Goal: Task Accomplishment & Management: Use online tool/utility

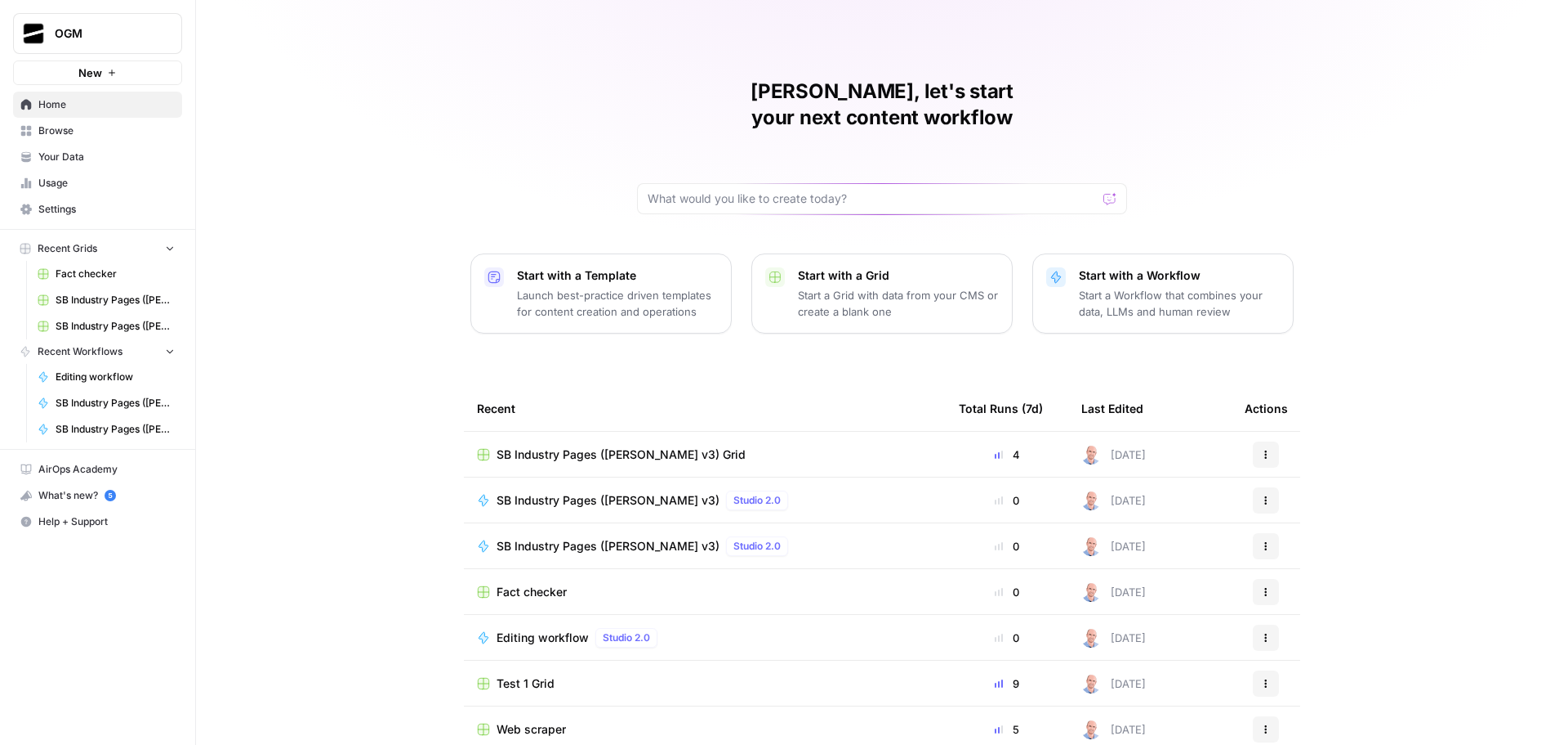
scroll to position [7, 0]
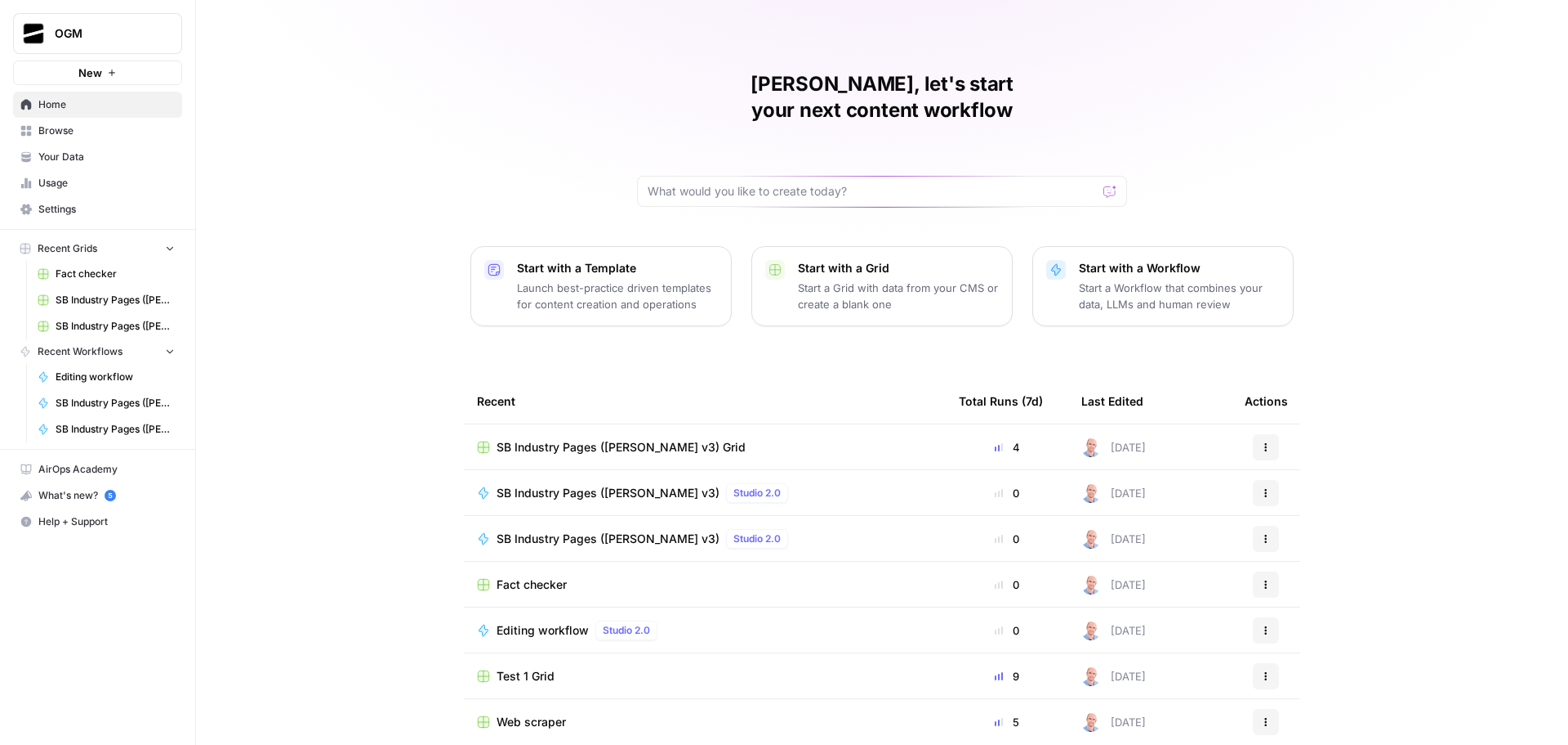
click at [525, 713] on span "Web scraper" at bounding box center [532, 721] width 69 height 17
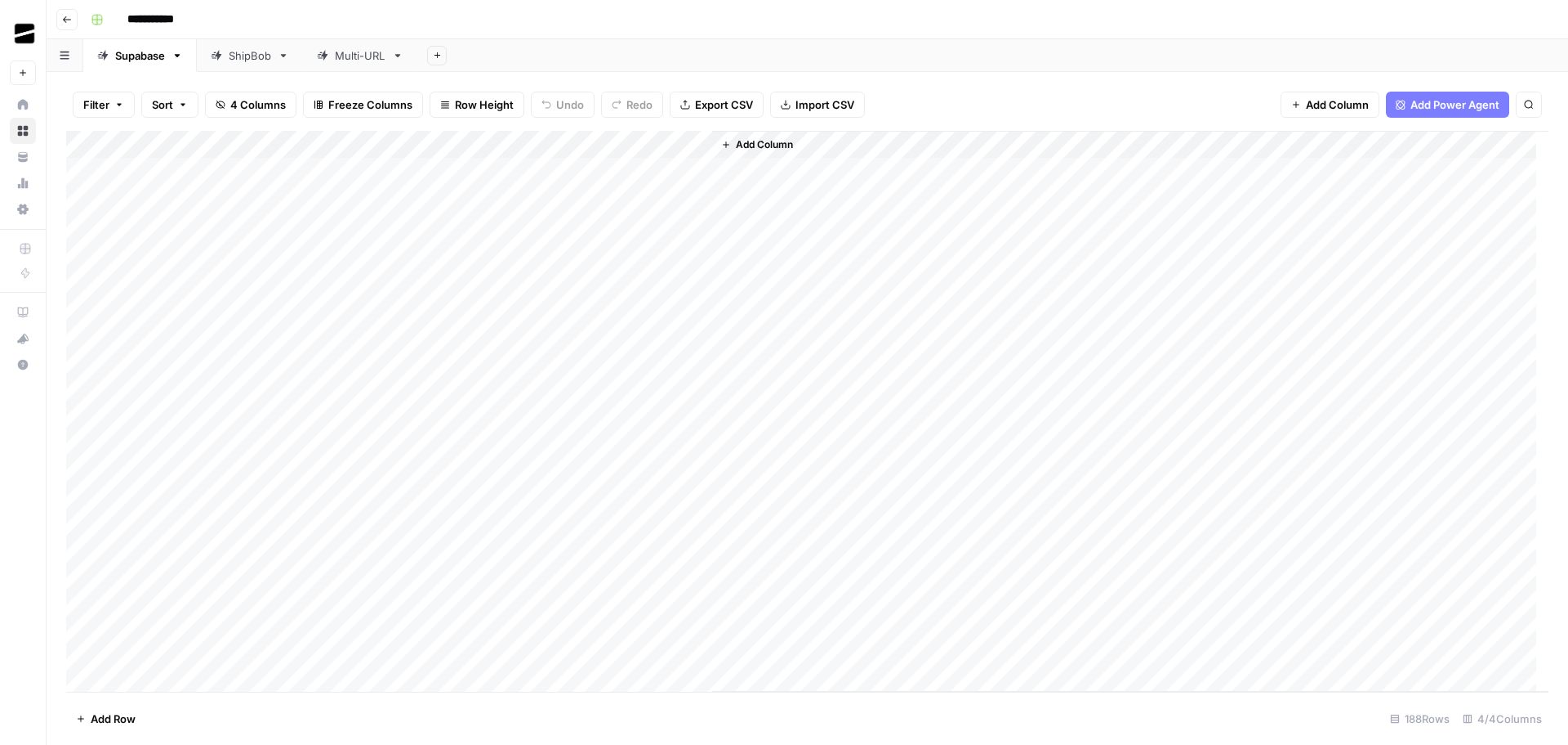
click at [361, 45] on link "Multi-URL" at bounding box center [360, 55] width 114 height 33
click at [219, 339] on div "Add Column" at bounding box center [807, 297] width 1482 height 332
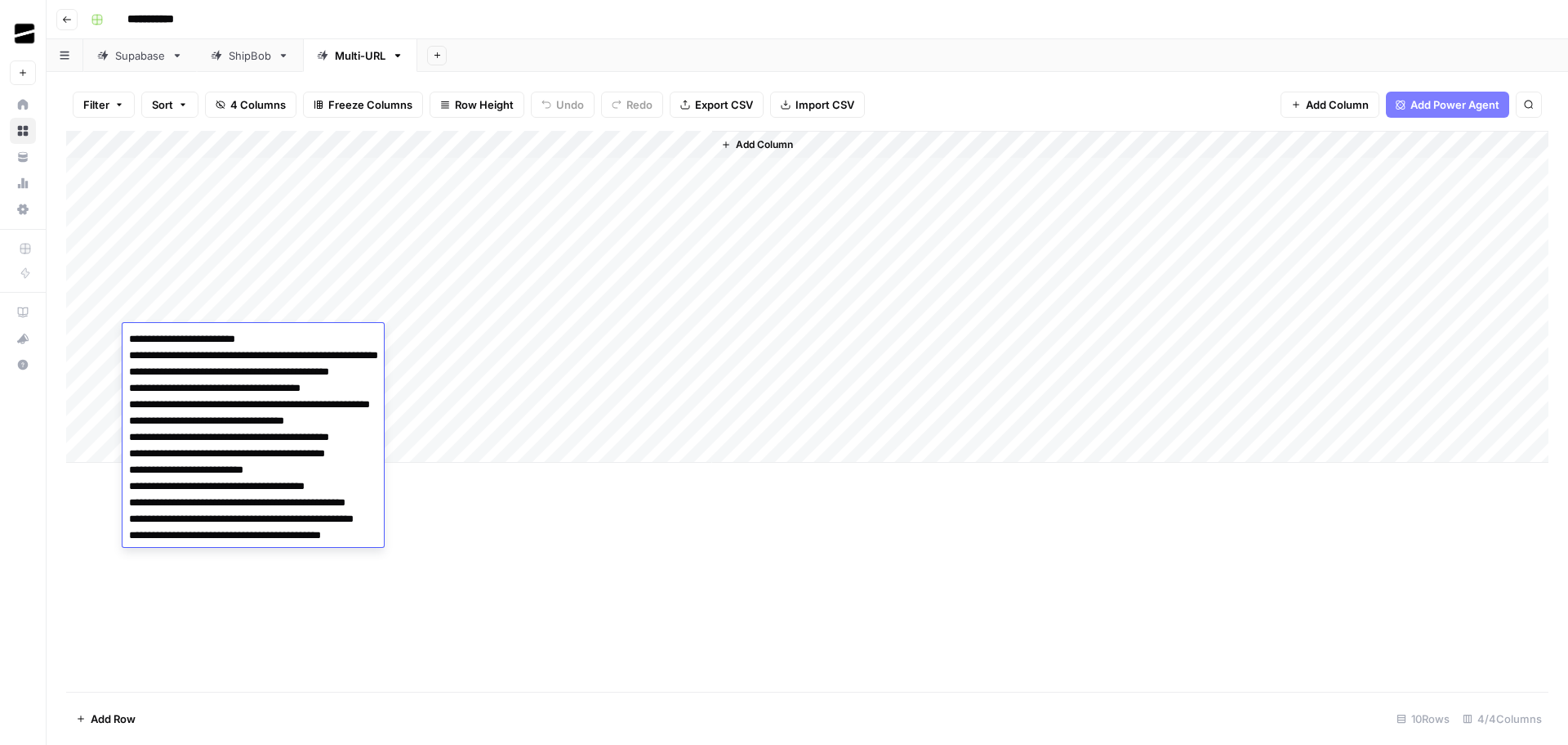
click at [295, 403] on textarea "**********" at bounding box center [285, 462] width 326 height 268
click at [851, 619] on div "Add Column" at bounding box center [807, 411] width 1482 height 560
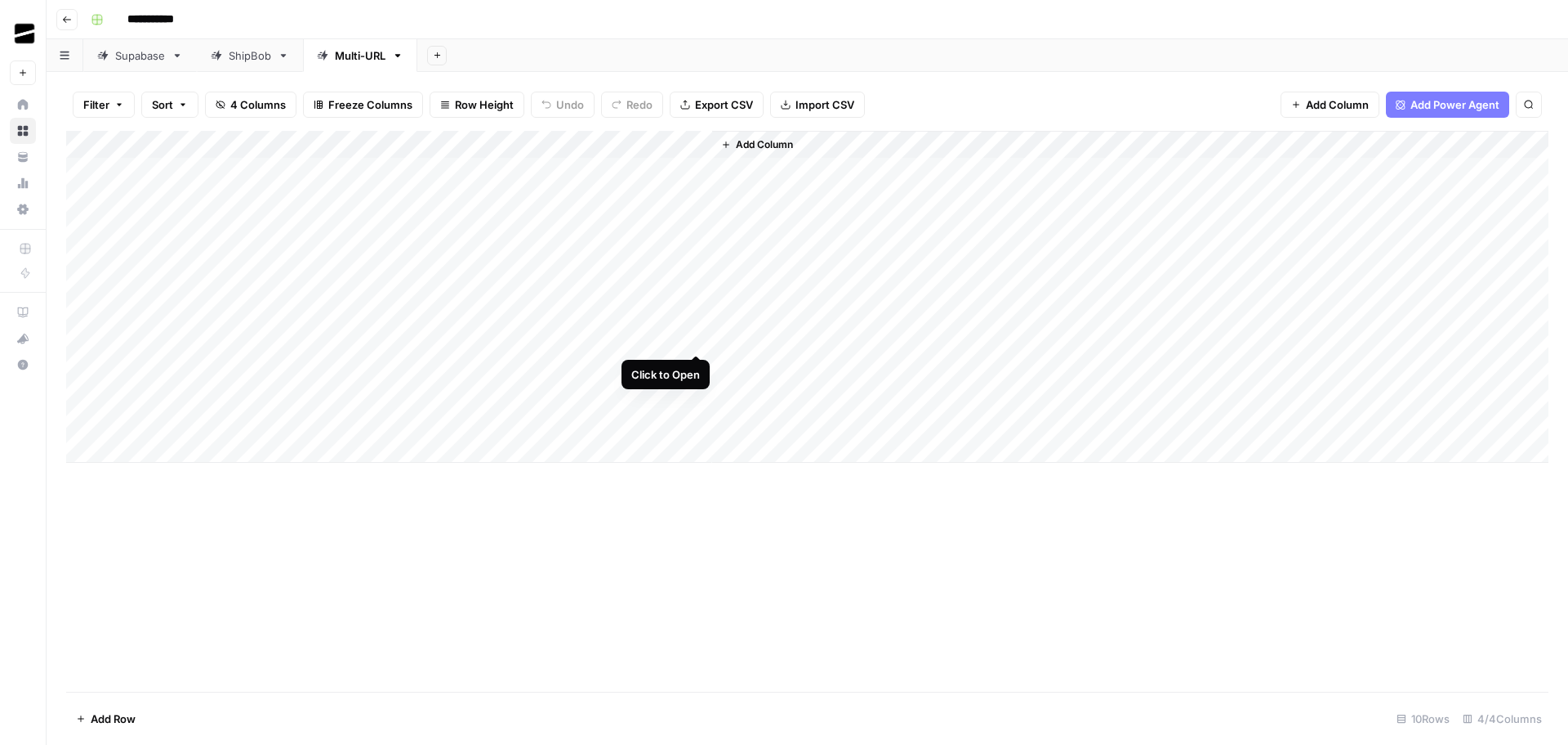
click at [694, 338] on div "Add Column" at bounding box center [807, 297] width 1482 height 332
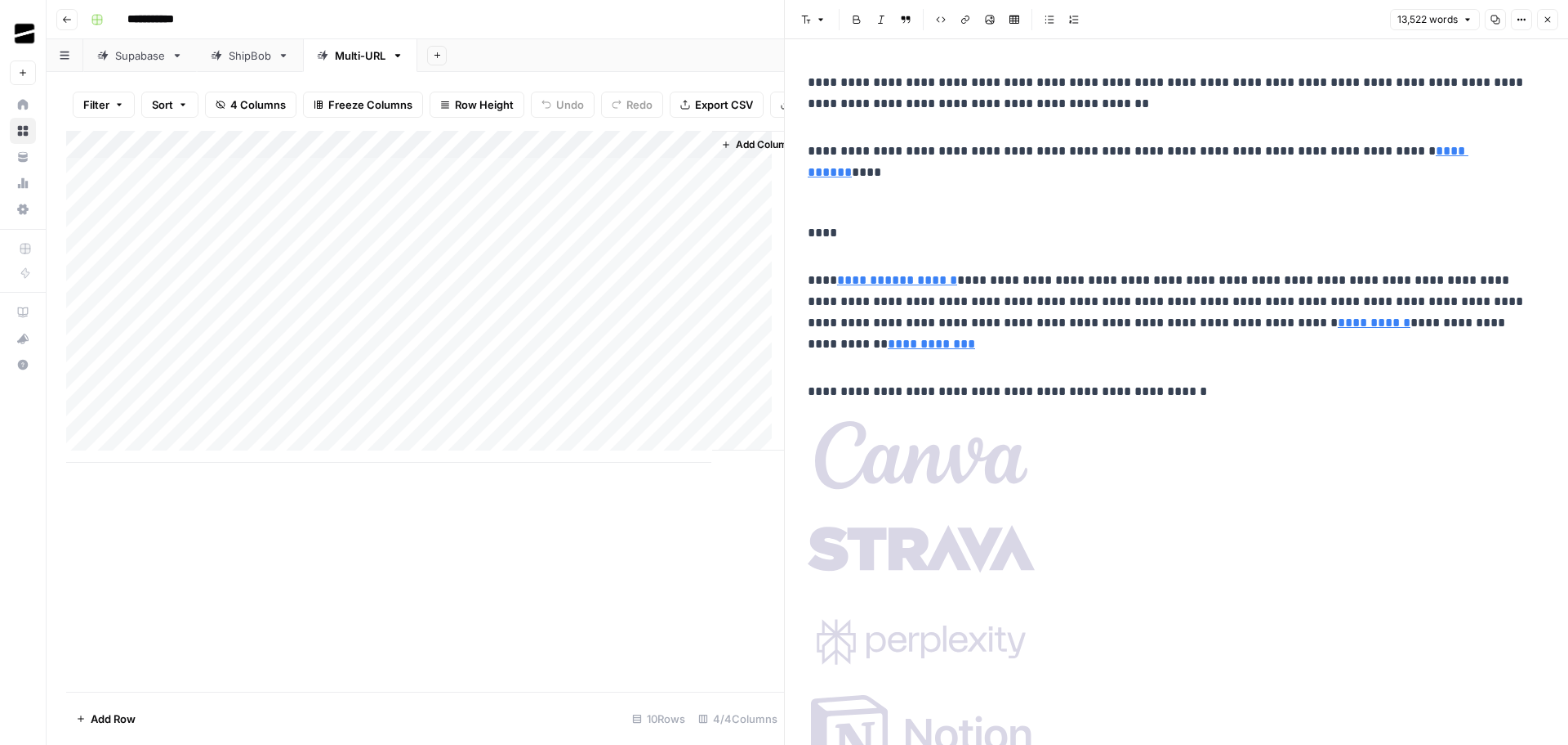
click at [1497, 21] on icon "button" at bounding box center [1495, 20] width 9 height 9
click at [1496, 22] on icon "button" at bounding box center [1495, 20] width 10 height 10
click at [1497, 23] on icon "button" at bounding box center [1495, 20] width 10 height 10
click at [1495, 22] on icon "button" at bounding box center [1495, 20] width 9 height 9
click at [1545, 17] on icon "button" at bounding box center [1547, 20] width 10 height 10
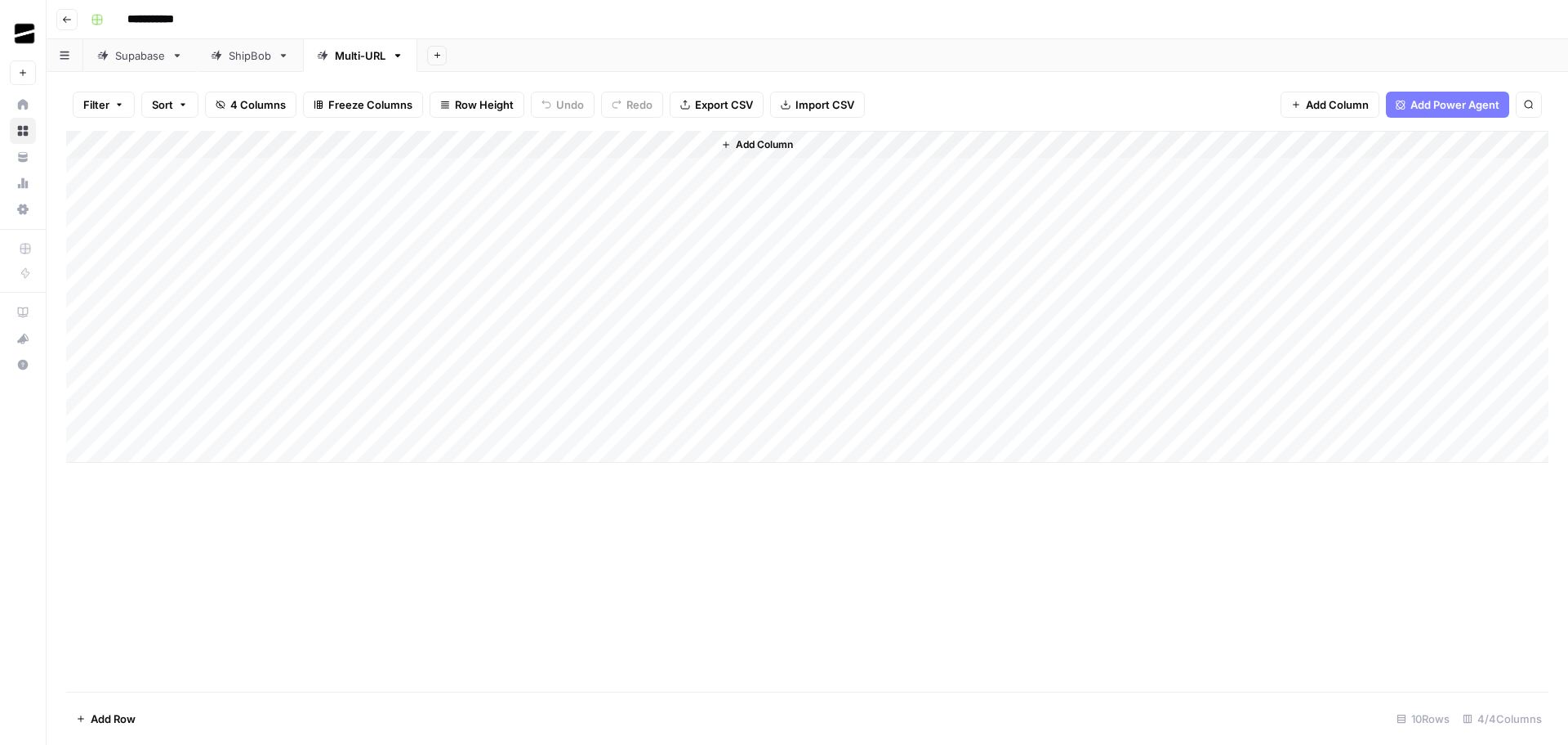
click at [201, 357] on div "Add Column" at bounding box center [807, 297] width 1482 height 332
type textarea "**********"
click at [577, 602] on div "Add Column" at bounding box center [807, 411] width 1482 height 560
click at [516, 361] on div "Add Column" at bounding box center [807, 297] width 1482 height 332
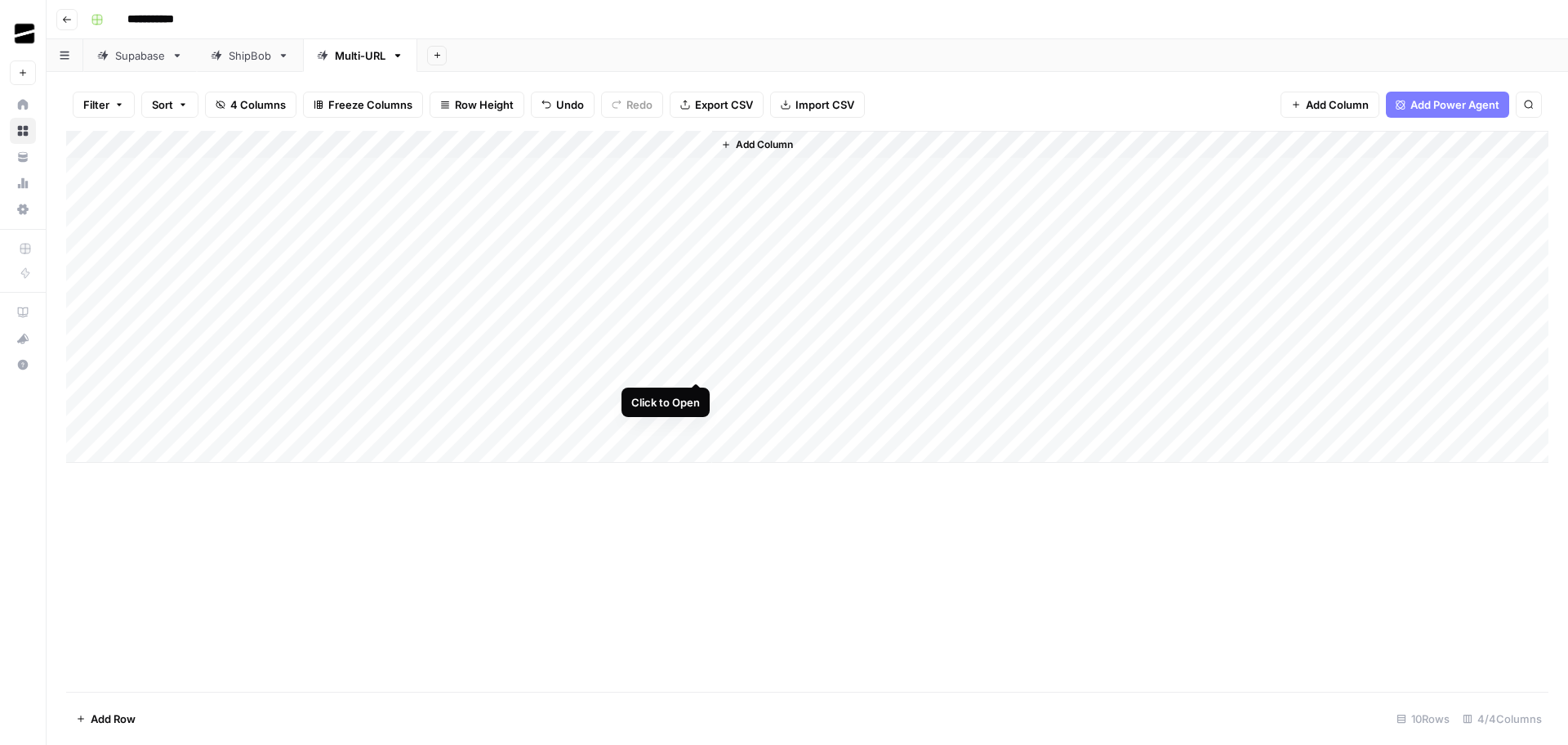
click at [695, 363] on div "Add Column" at bounding box center [807, 297] width 1482 height 332
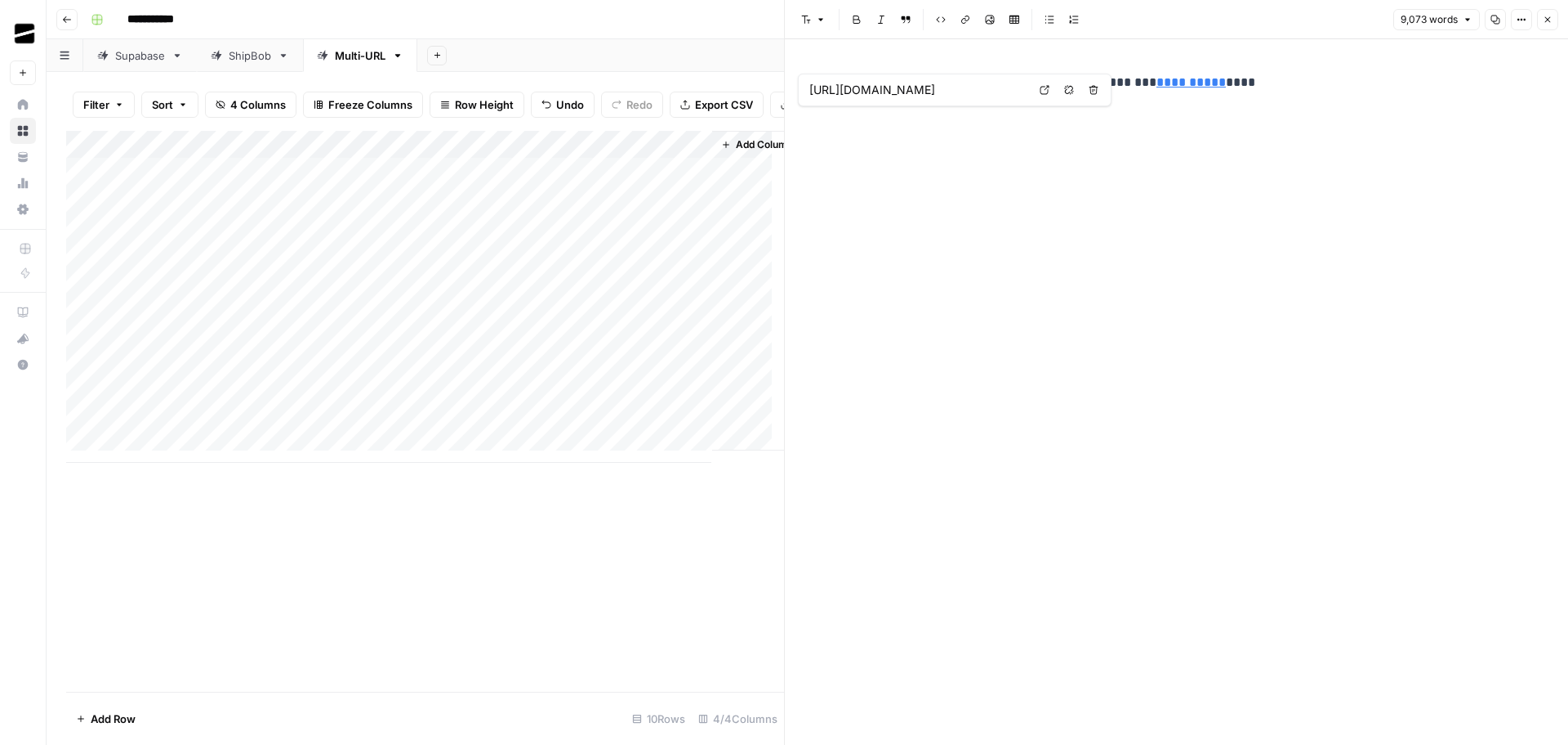
click at [548, 377] on div "Add Column" at bounding box center [425, 297] width 718 height 332
click at [527, 377] on div "Add Column" at bounding box center [425, 297] width 718 height 332
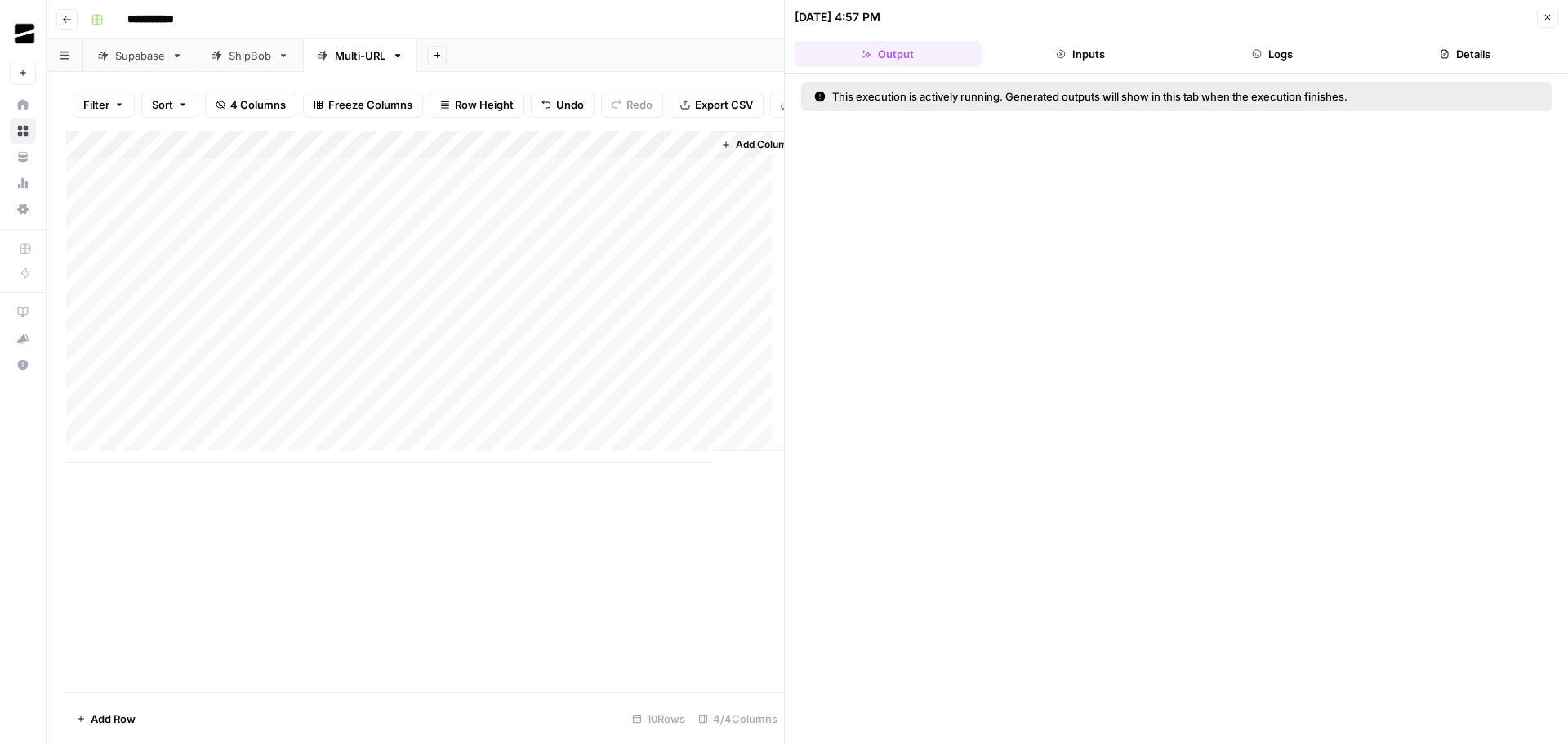
click at [1296, 50] on button "Logs" at bounding box center [1273, 53] width 186 height 27
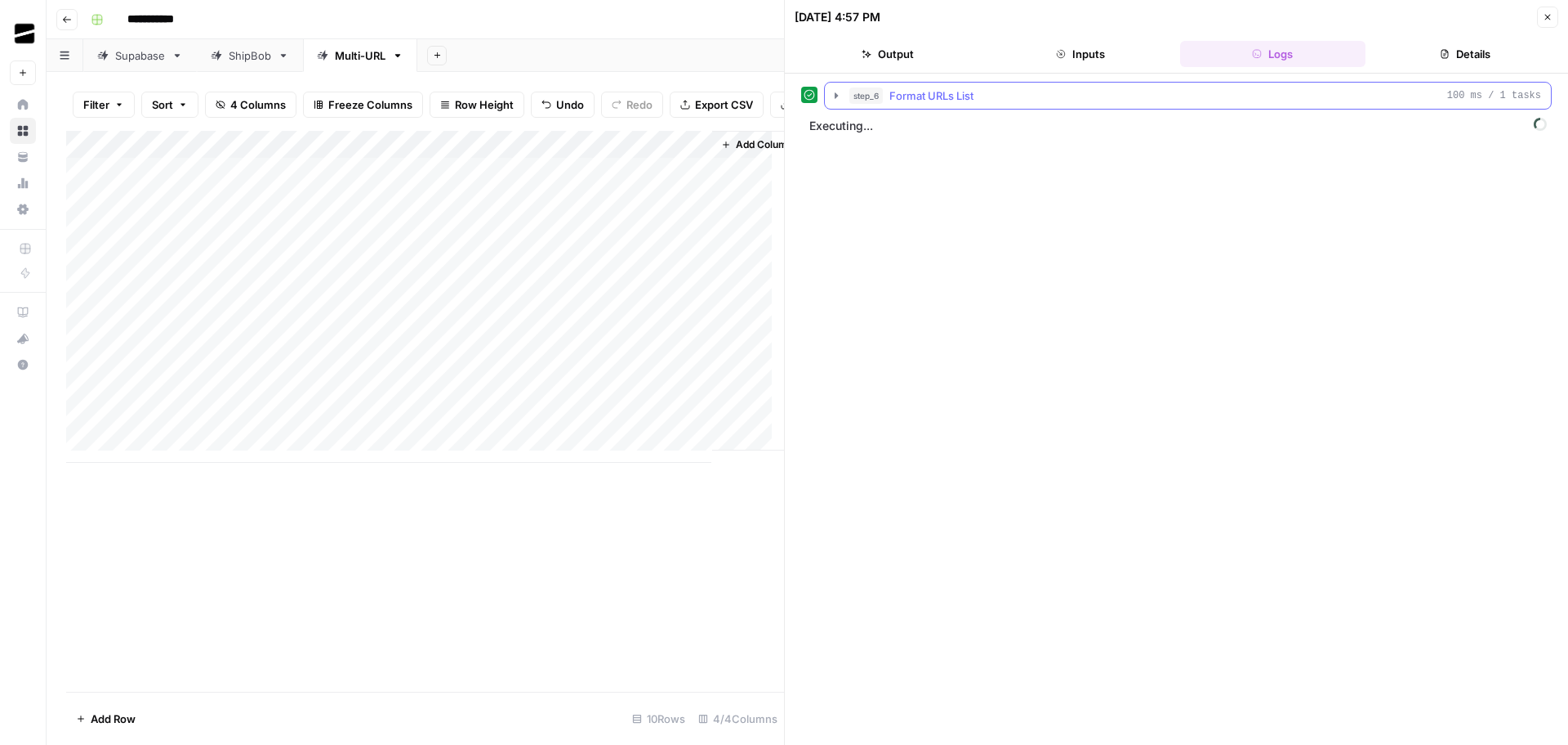
click at [930, 93] on span "Format URLs List" at bounding box center [931, 96] width 84 height 17
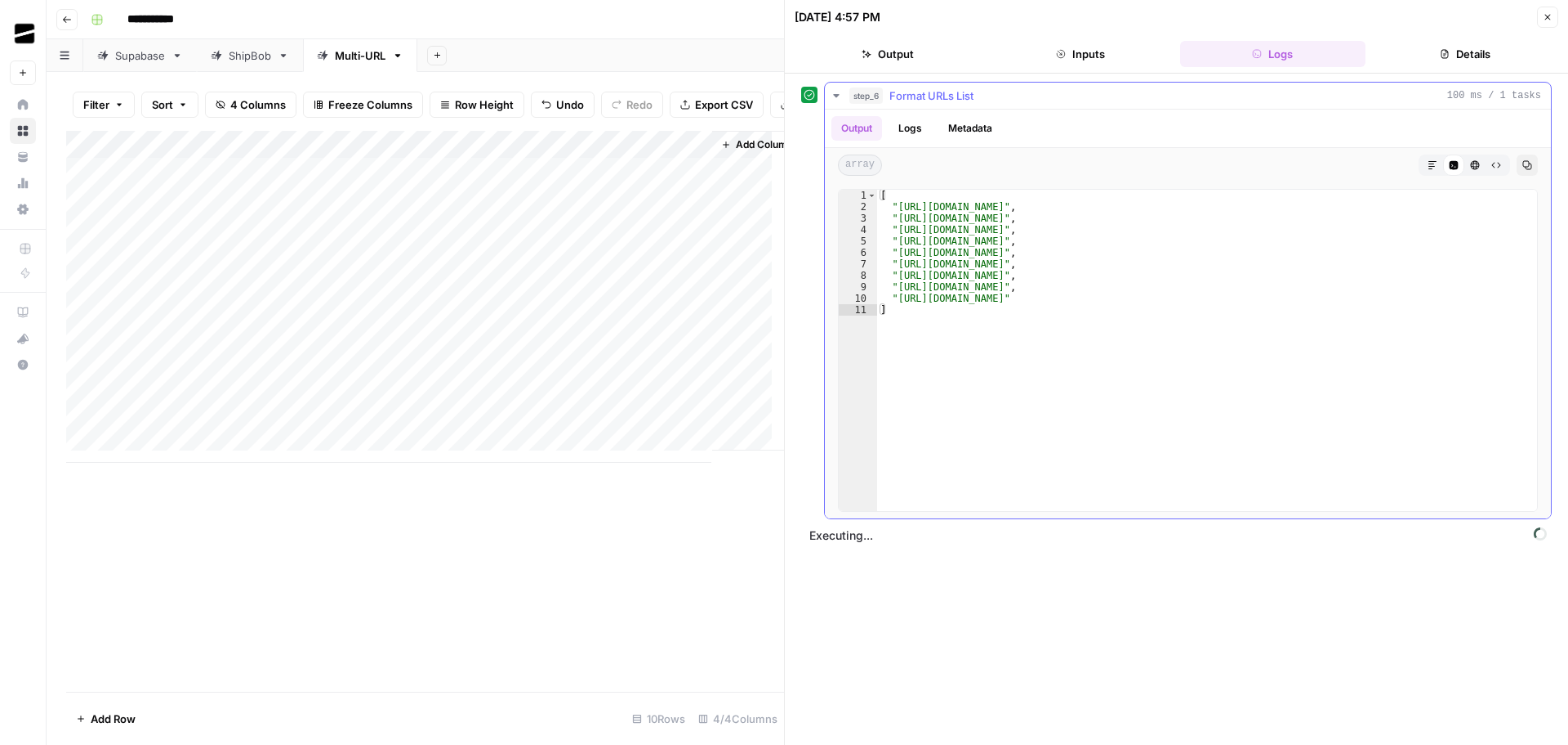
click at [930, 93] on span "Format URLs List" at bounding box center [931, 96] width 84 height 17
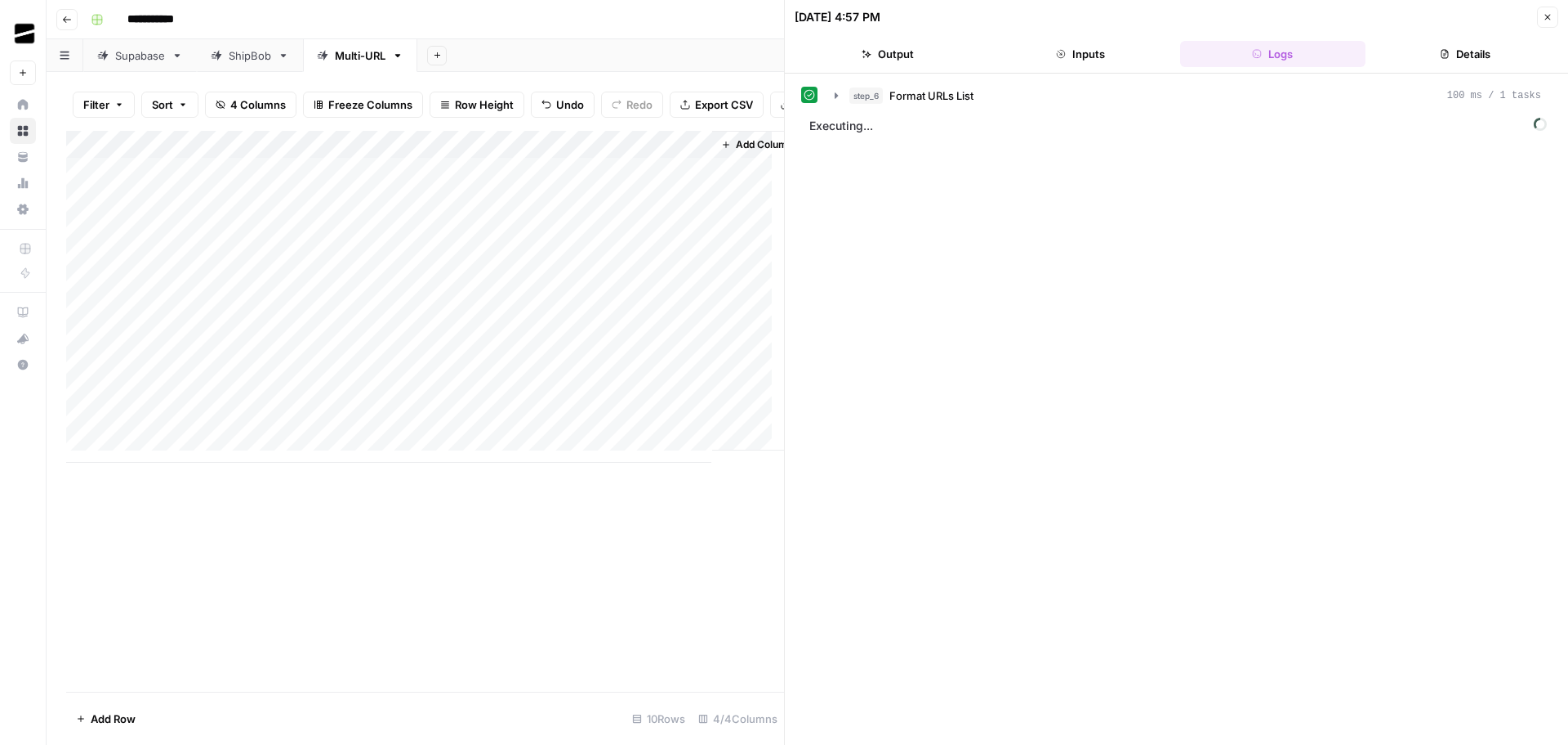
click at [1551, 16] on icon "button" at bounding box center [1547, 17] width 10 height 10
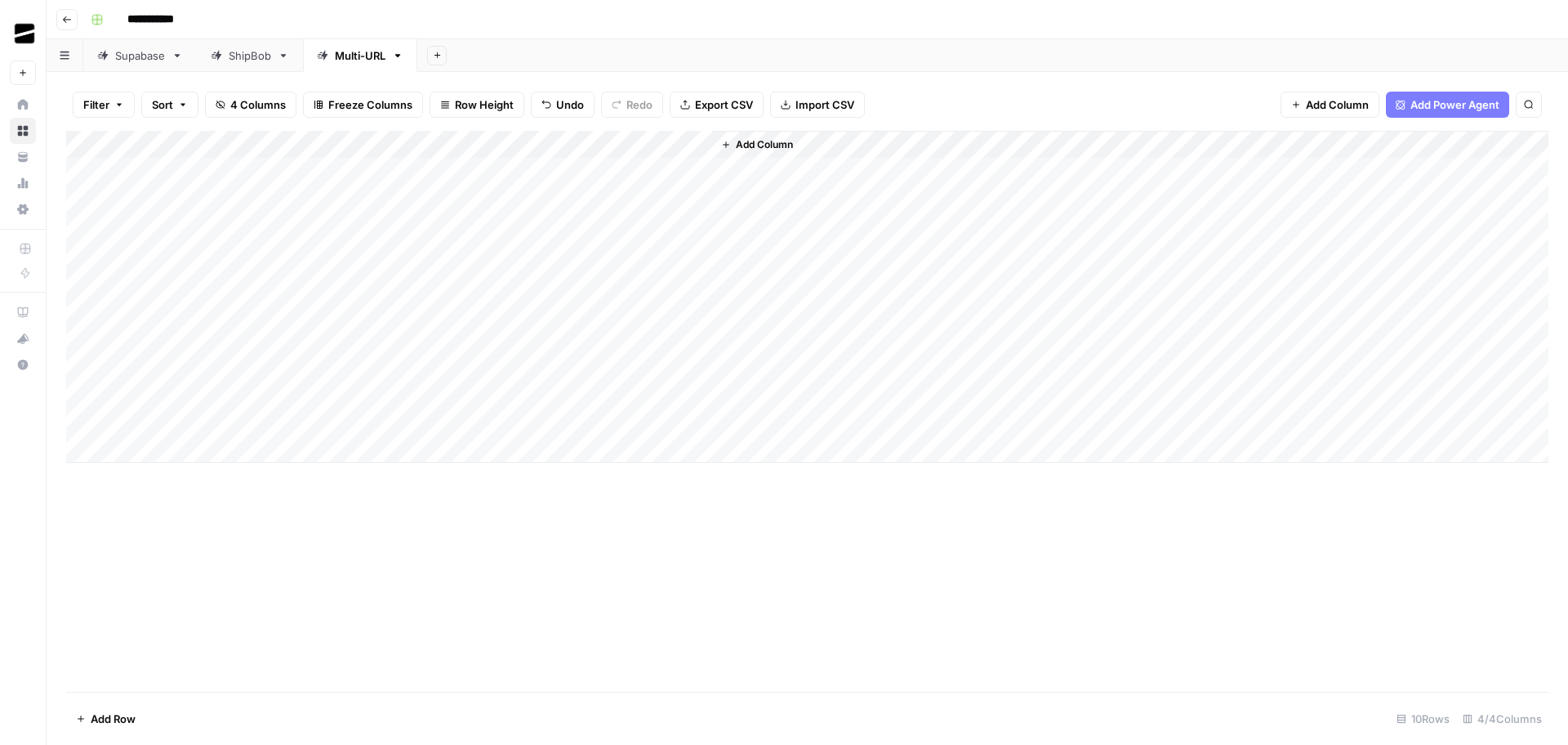
click at [183, 363] on div "Add Column" at bounding box center [807, 297] width 1482 height 332
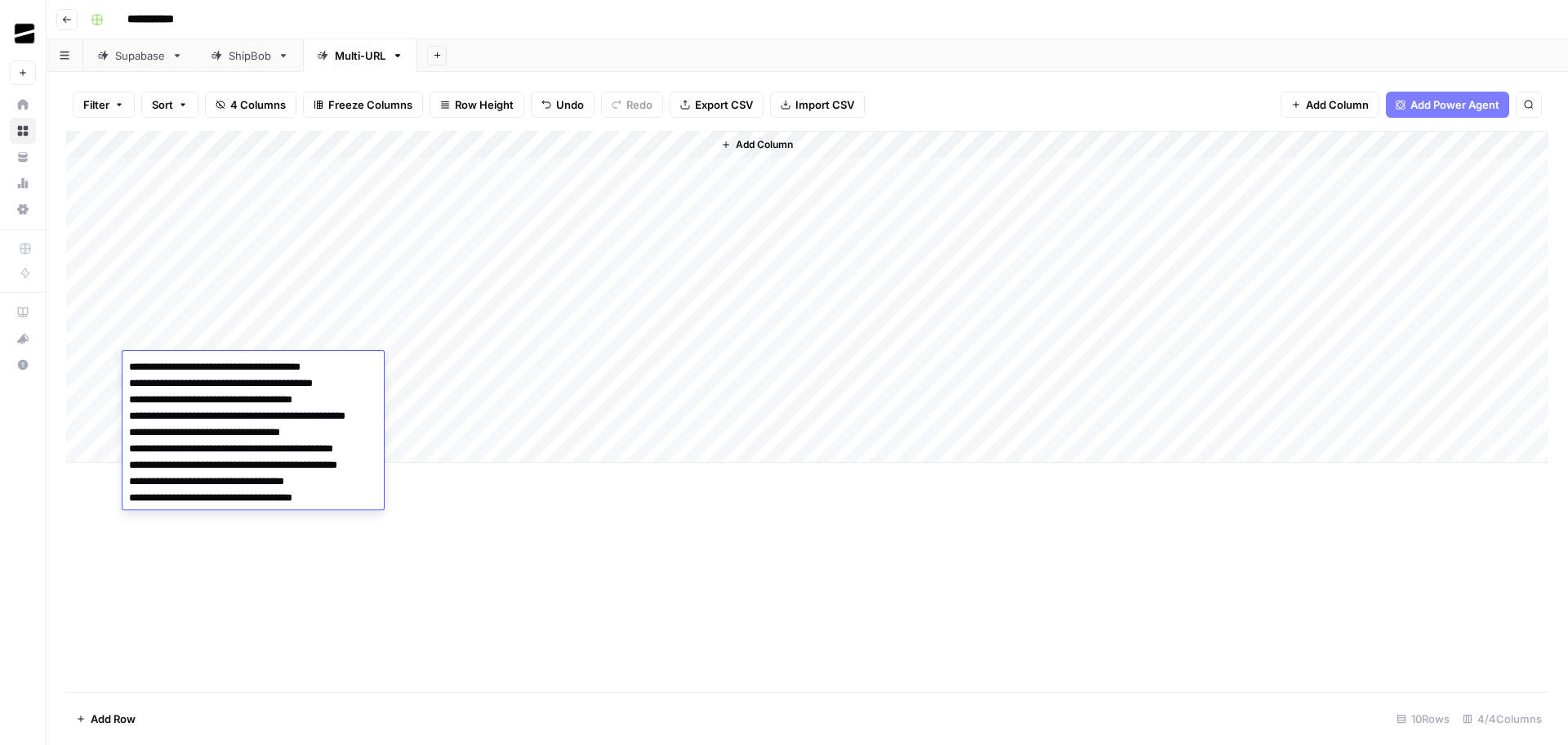
click at [183, 363] on textarea "**********" at bounding box center [252, 432] width 261 height 154
click at [194, 340] on div "Add Column" at bounding box center [807, 297] width 1482 height 332
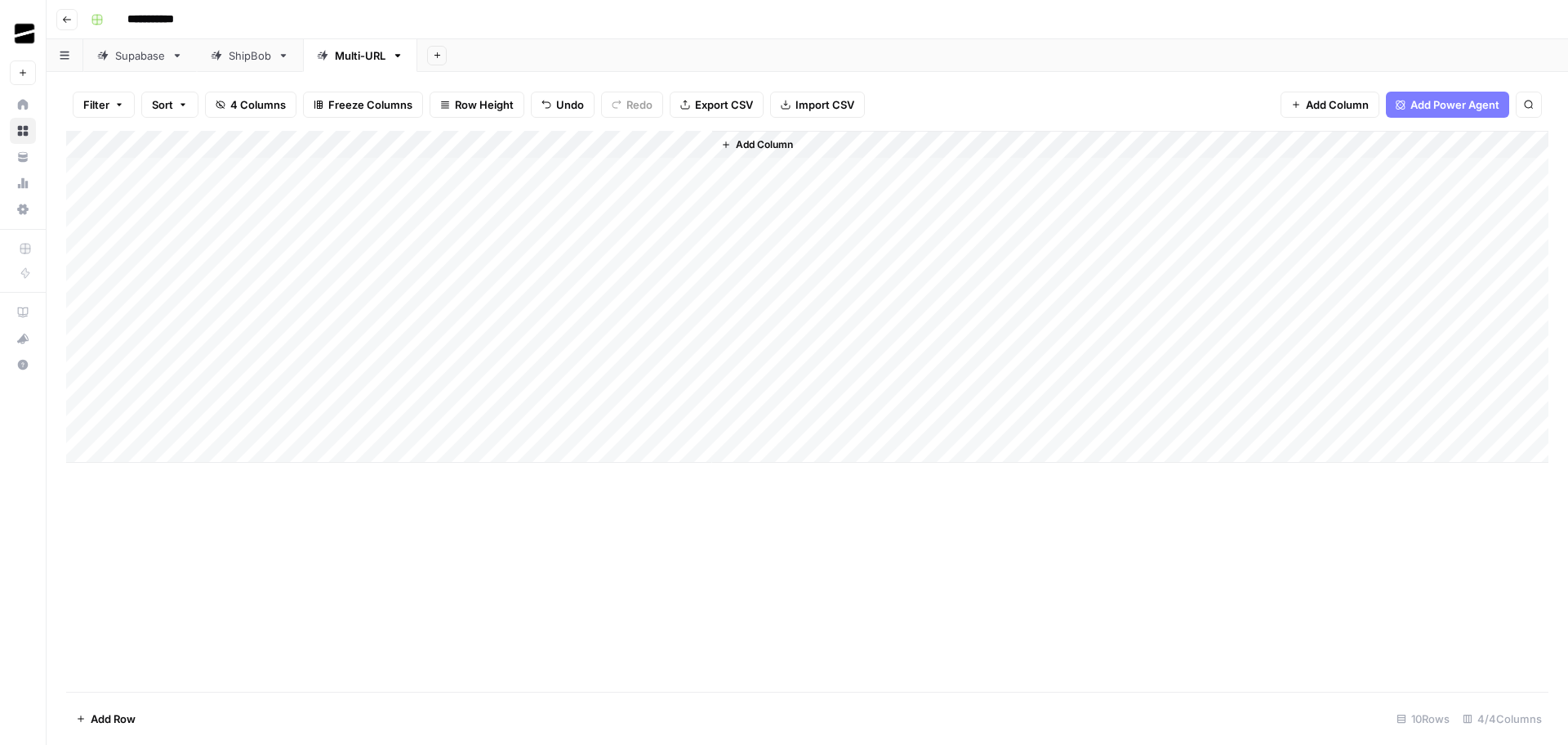
click at [194, 339] on div "Add Column" at bounding box center [807, 297] width 1482 height 332
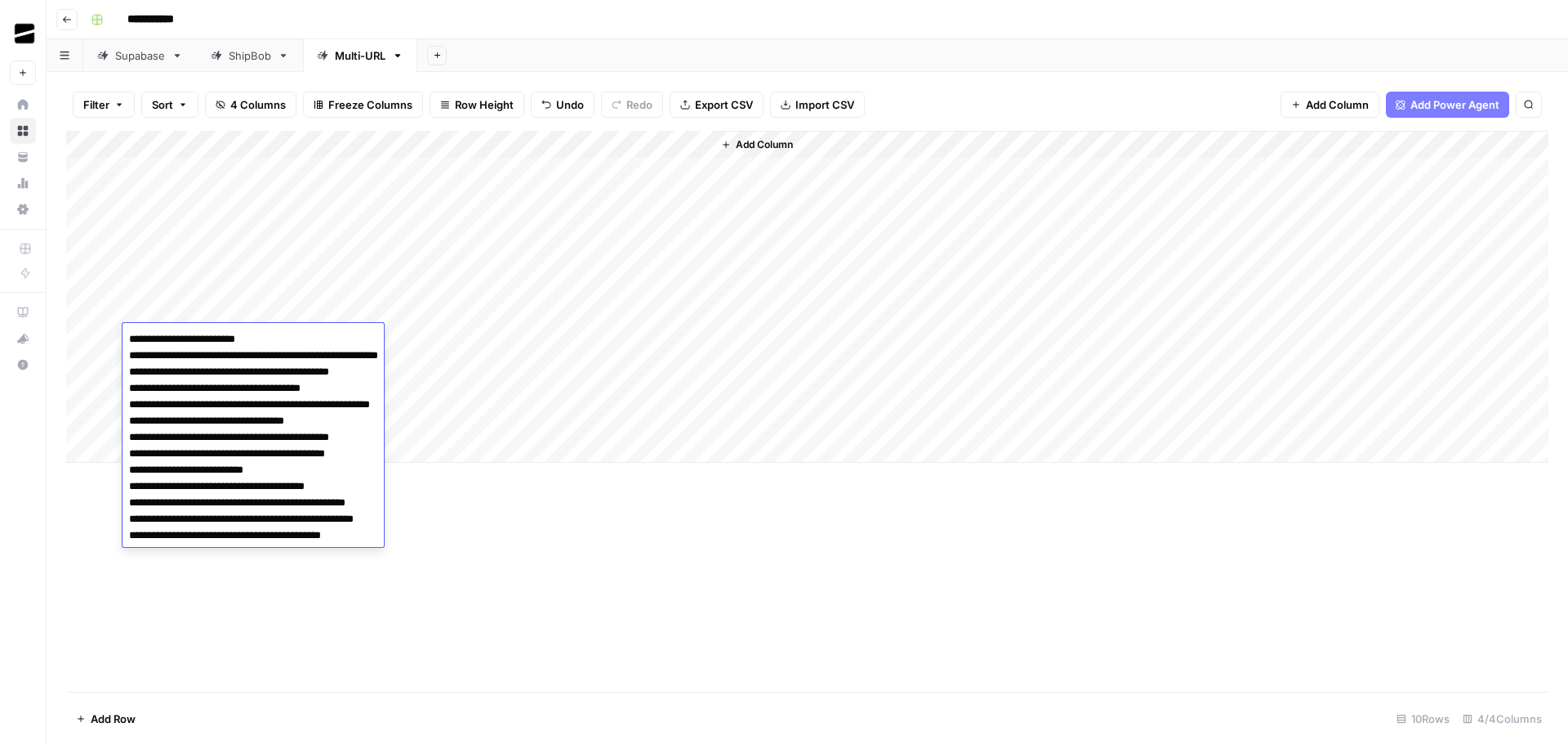
click at [324, 318] on div "Add Column" at bounding box center [807, 297] width 1482 height 332
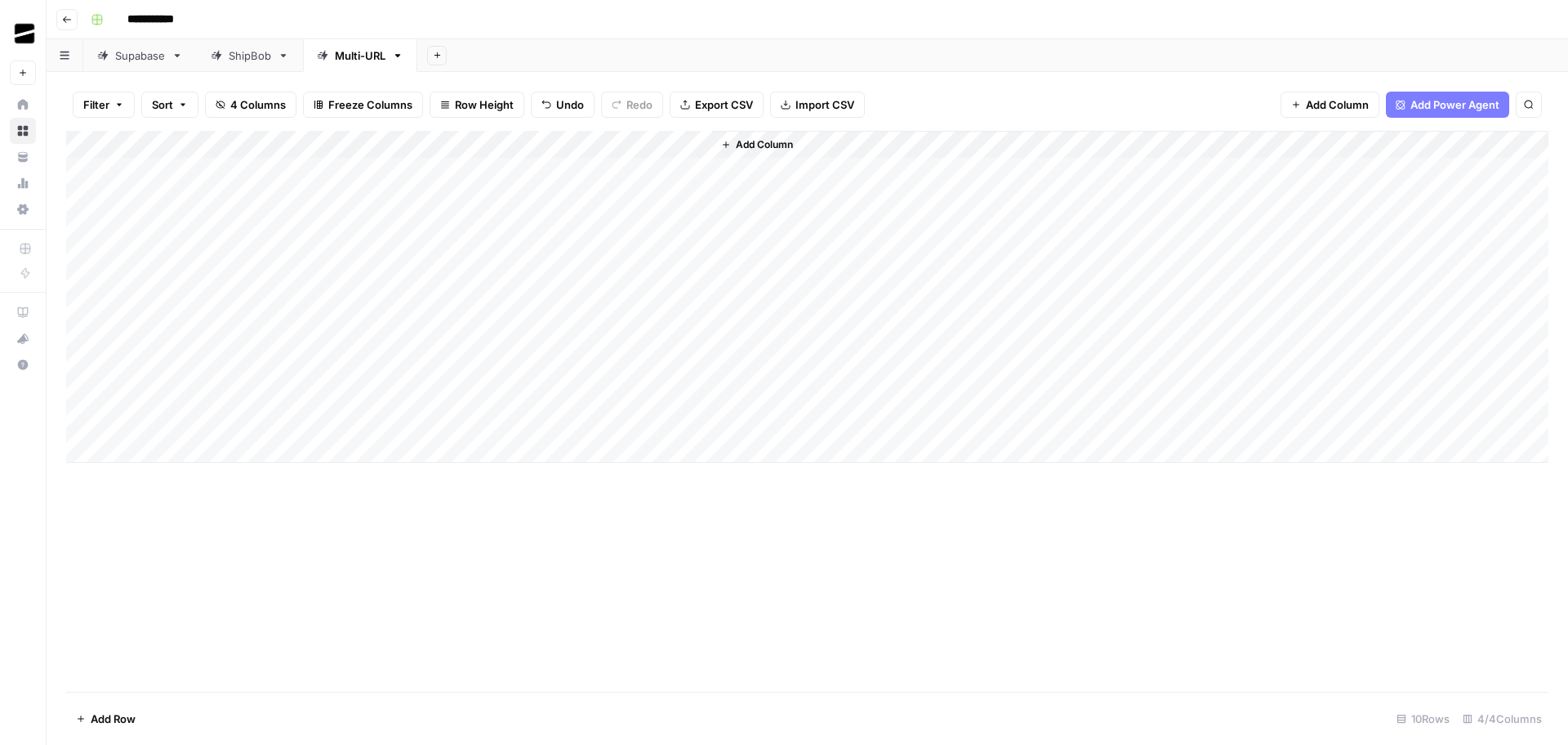
click at [217, 362] on div "Add Column" at bounding box center [807, 297] width 1482 height 332
click at [339, 332] on div "Add Column" at bounding box center [807, 297] width 1482 height 332
click at [611, 361] on div "Add Column" at bounding box center [807, 297] width 1482 height 332
click at [530, 367] on div "Add Column" at bounding box center [807, 297] width 1482 height 332
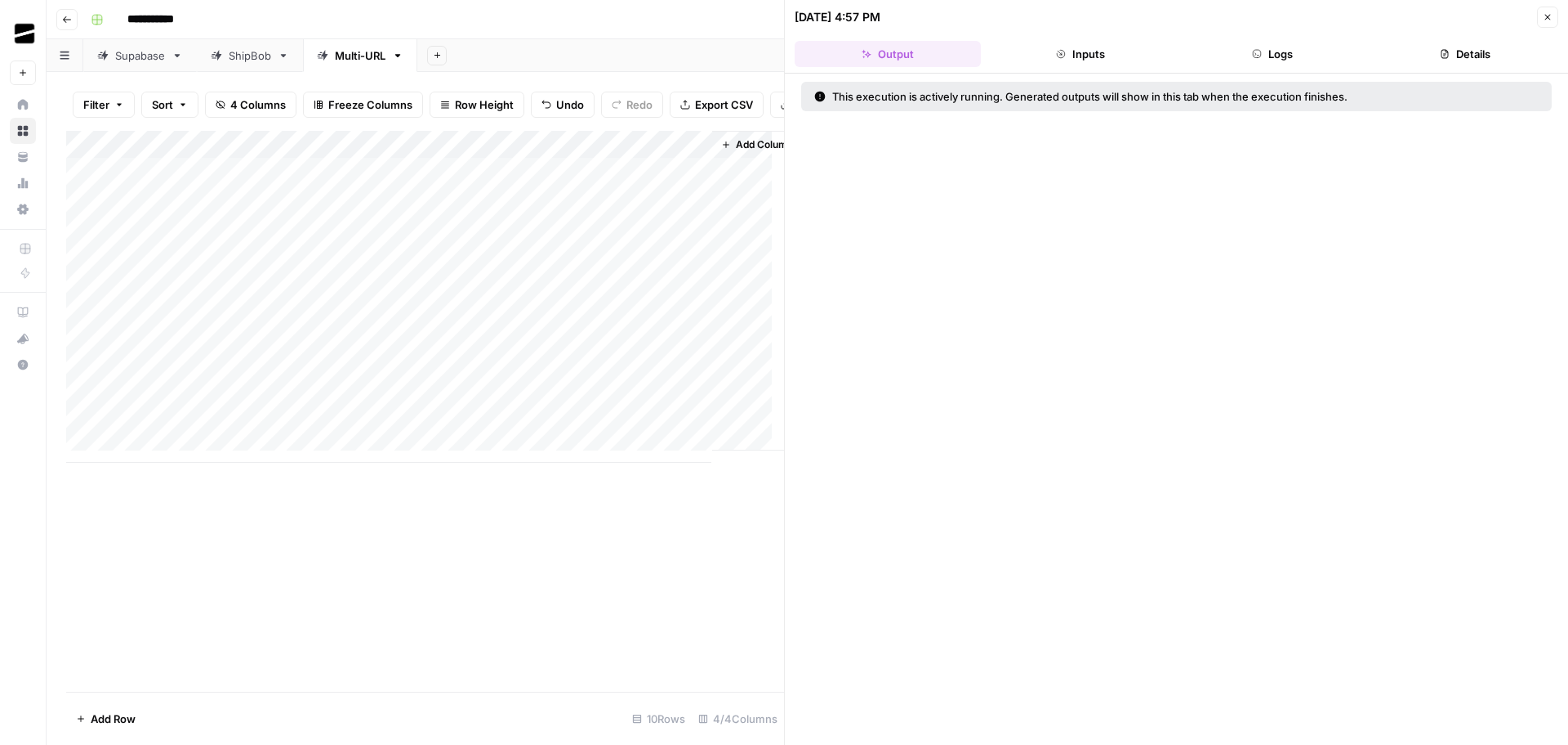
click at [1288, 49] on button "Logs" at bounding box center [1273, 53] width 186 height 27
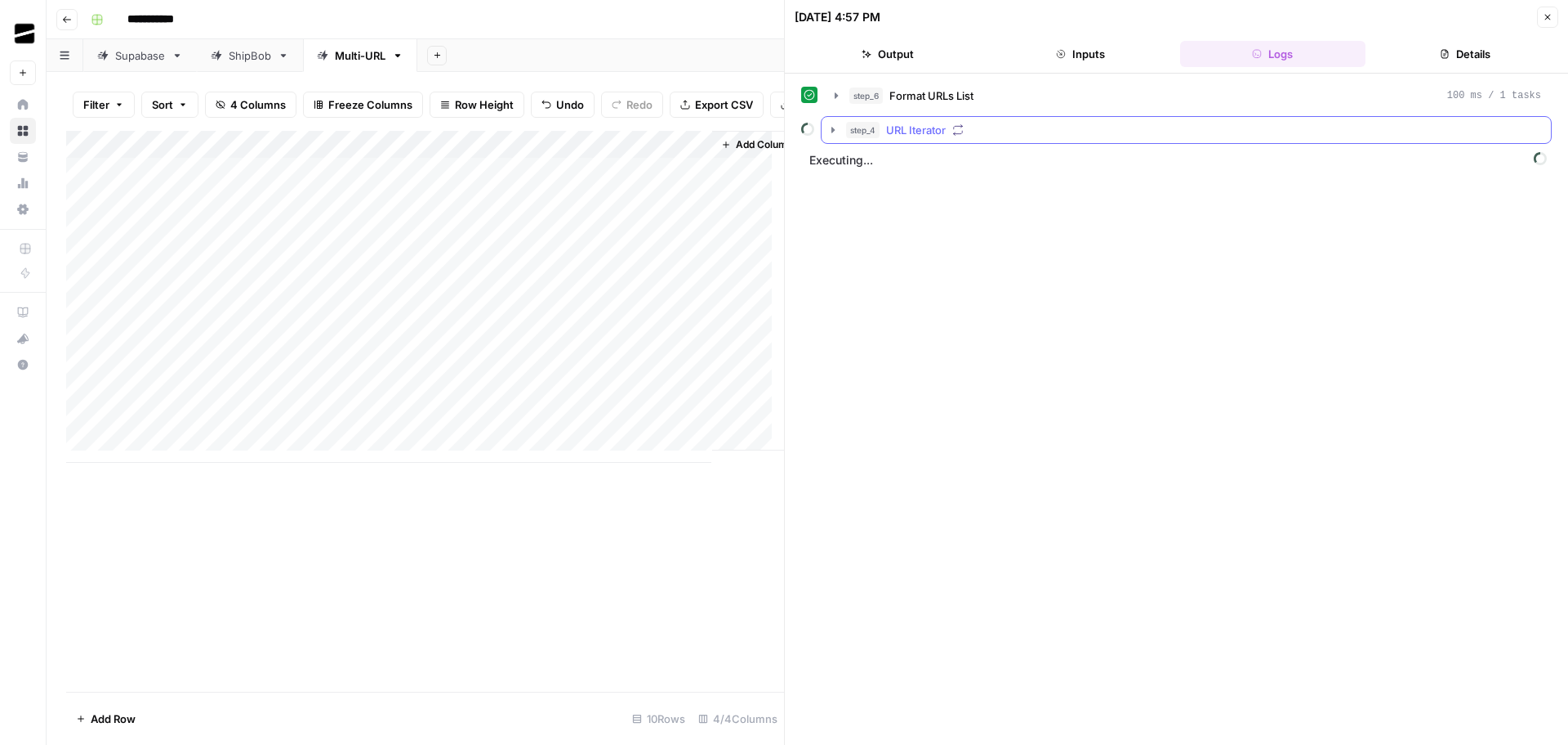
click at [839, 128] on button "step_4 URL Iterator" at bounding box center [1186, 129] width 730 height 27
click at [890, 164] on span "step_5" at bounding box center [899, 164] width 34 height 17
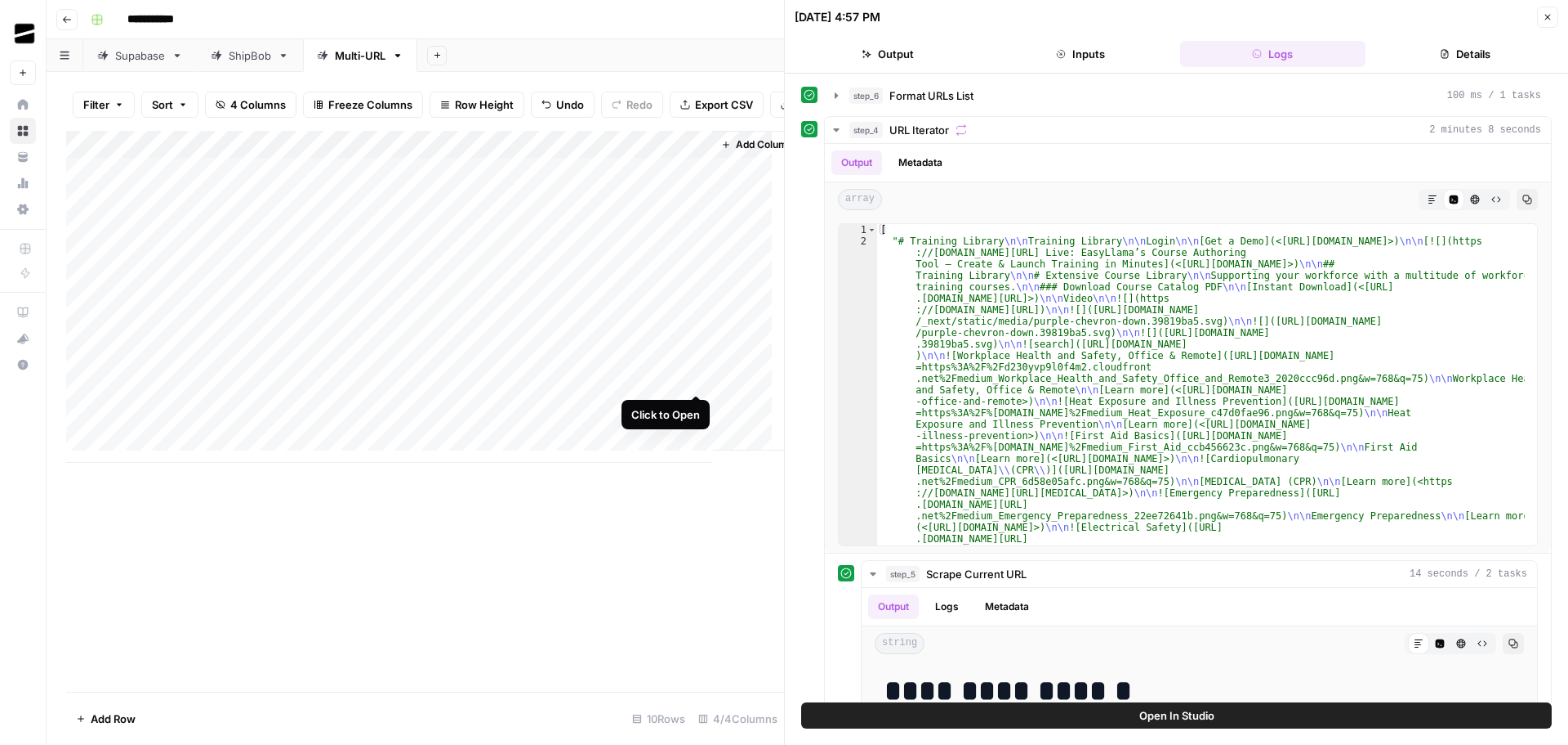
click at [692, 376] on div "Add Column" at bounding box center [425, 297] width 718 height 332
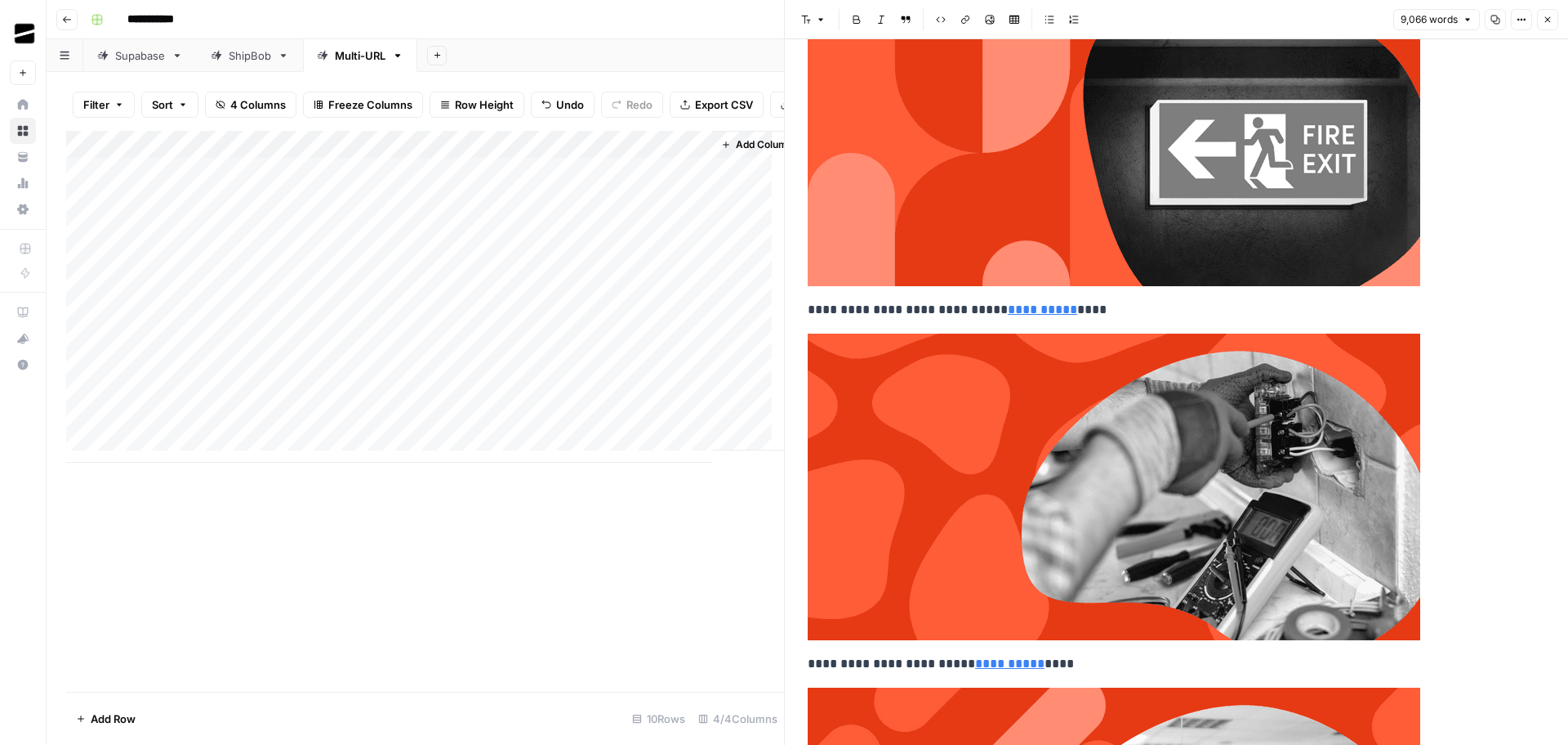
scroll to position [3269, 0]
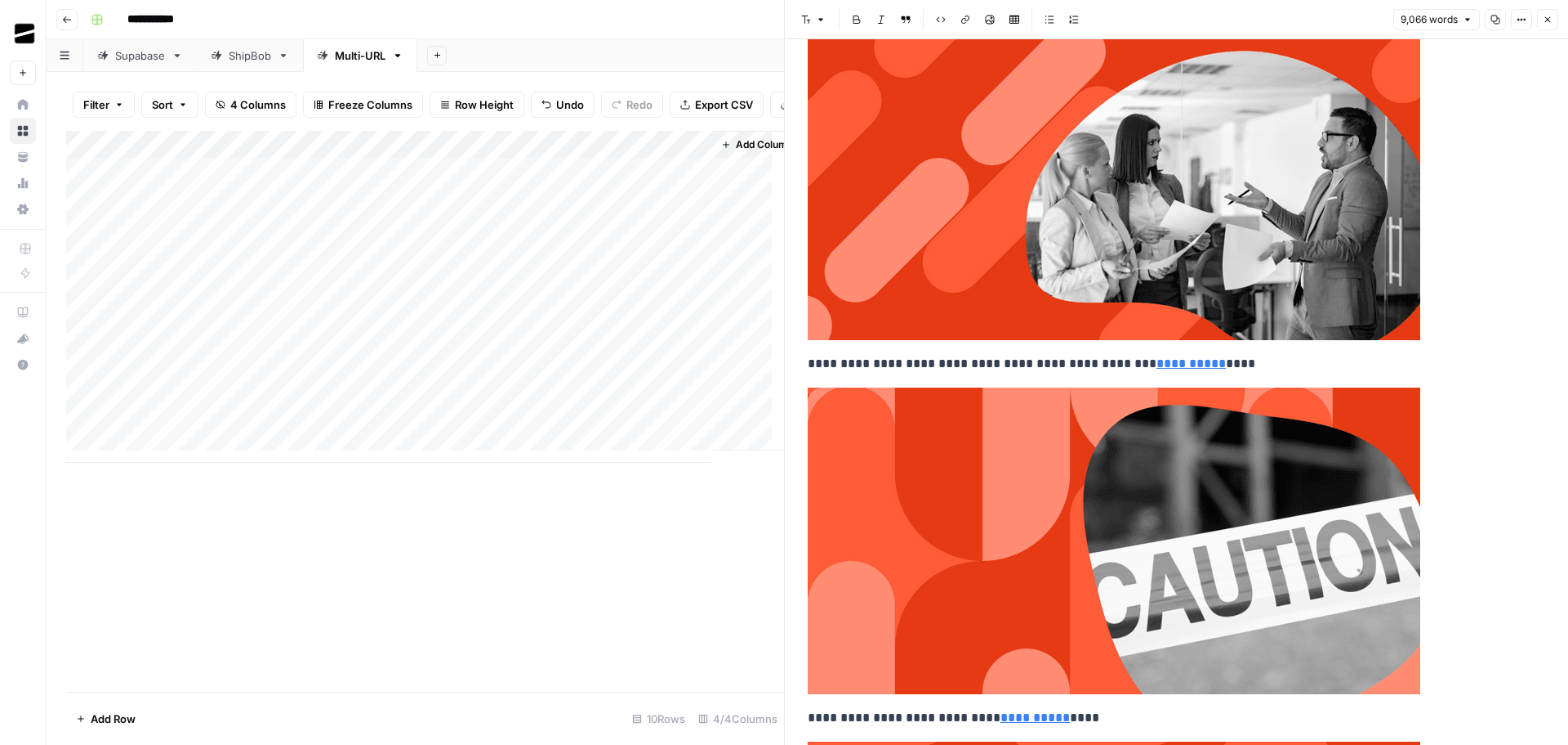
click at [1494, 20] on icon "button" at bounding box center [1495, 20] width 10 height 10
click at [1548, 17] on icon "button" at bounding box center [1547, 20] width 10 height 10
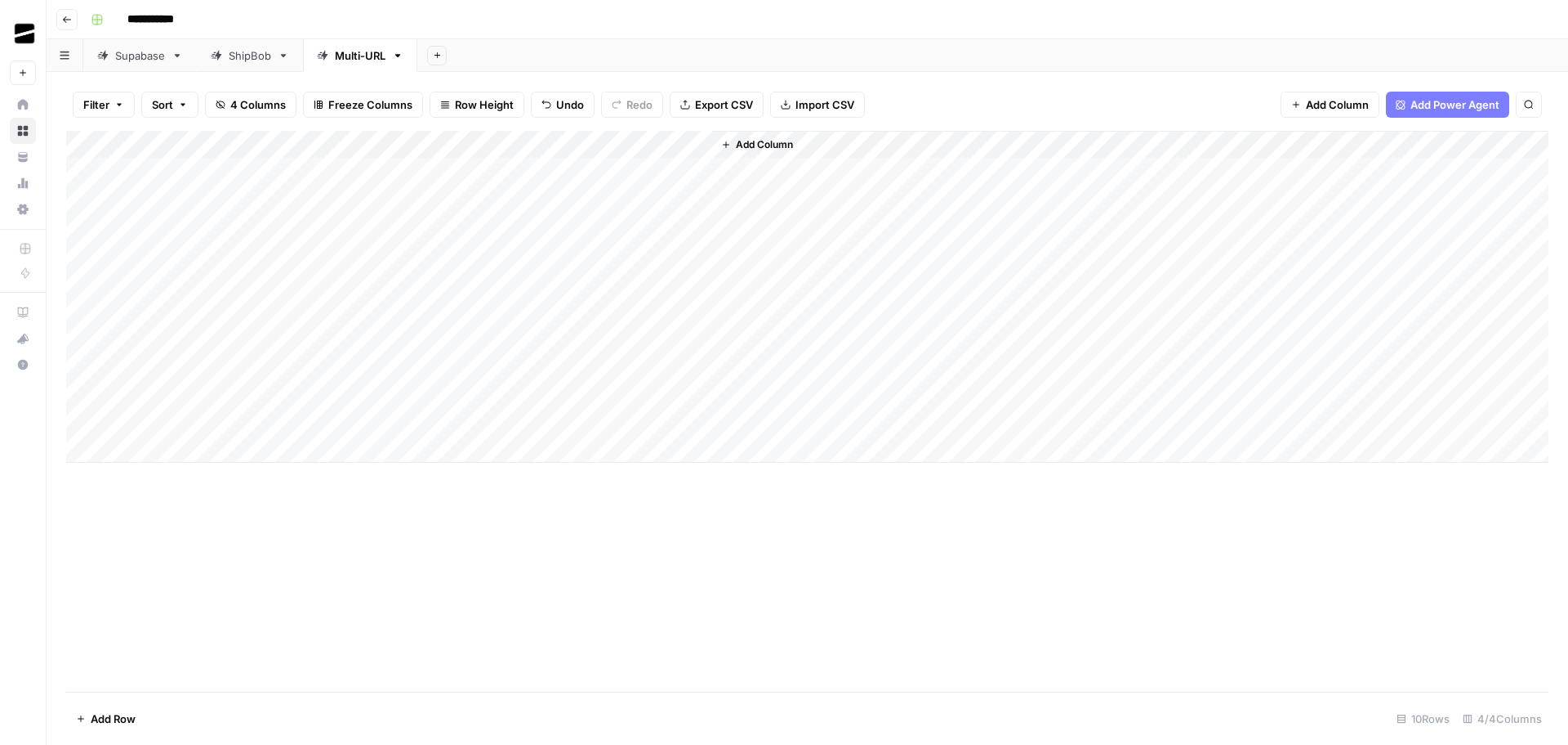
click at [173, 450] on div "Add Column" at bounding box center [807, 297] width 1482 height 332
click at [185, 484] on div "Add Column" at bounding box center [807, 311] width 1482 height 359
click at [183, 392] on div "Add Column" at bounding box center [807, 325] width 1482 height 388
click at [187, 392] on div "Add Column" at bounding box center [807, 325] width 1482 height 388
type textarea "**********"
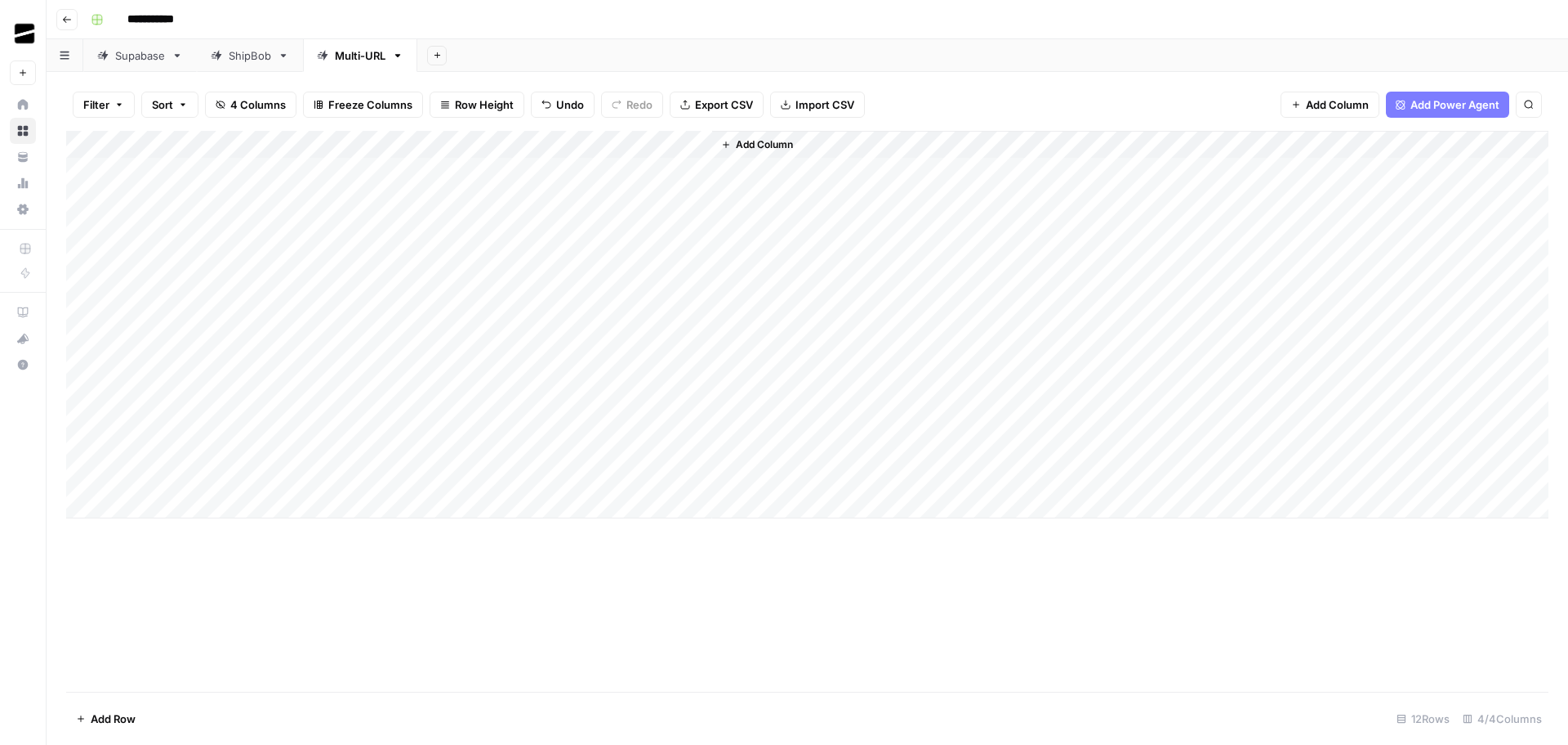
click at [714, 633] on div "Add Column" at bounding box center [807, 411] width 1482 height 560
click at [507, 390] on div "Add Column" at bounding box center [807, 325] width 1482 height 388
click at [197, 416] on div "Add Column" at bounding box center [807, 325] width 1482 height 388
paste textarea "**********"
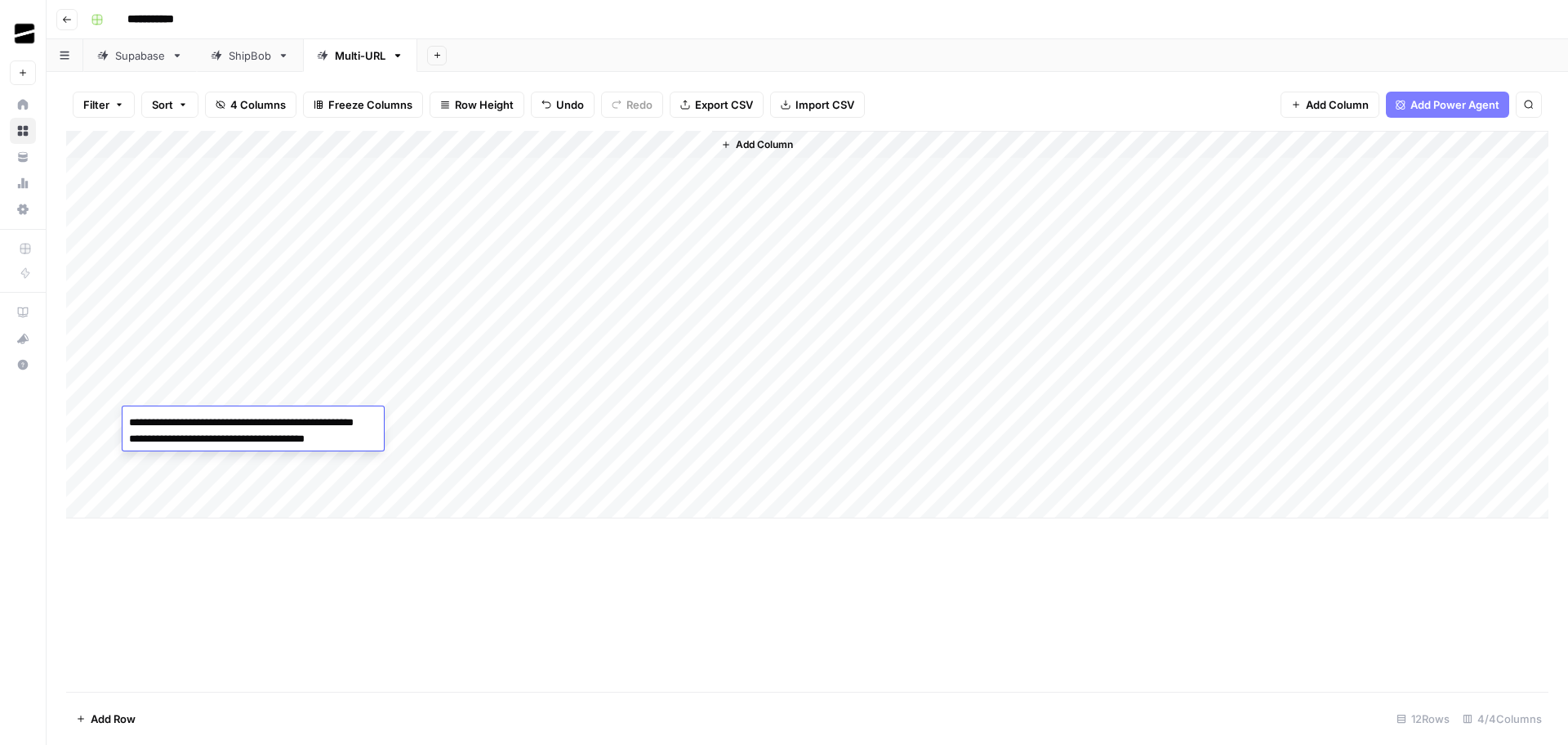
paste textarea "**********"
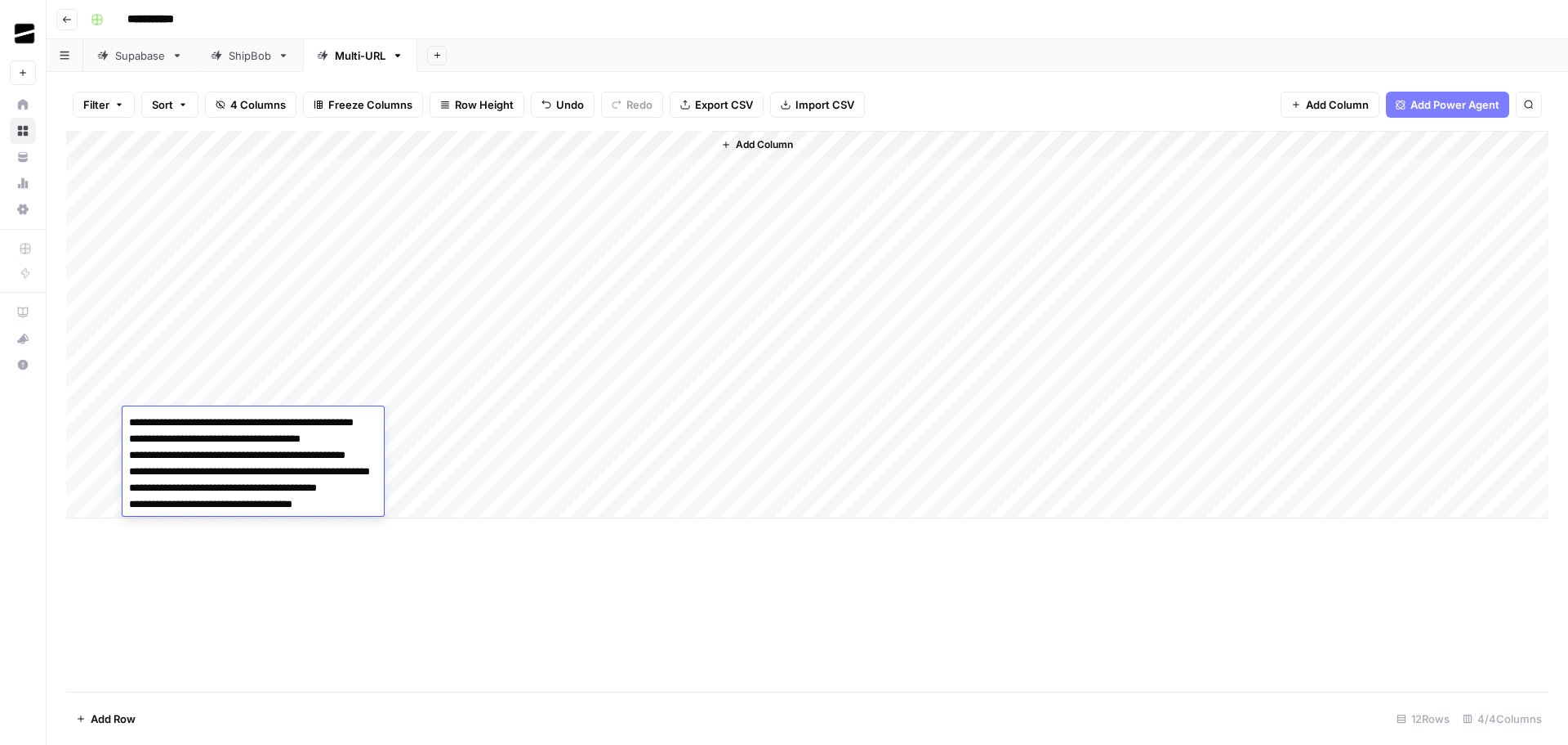
paste textarea "**********"
type textarea "**********"
click at [706, 597] on div "Add Column" at bounding box center [807, 411] width 1482 height 560
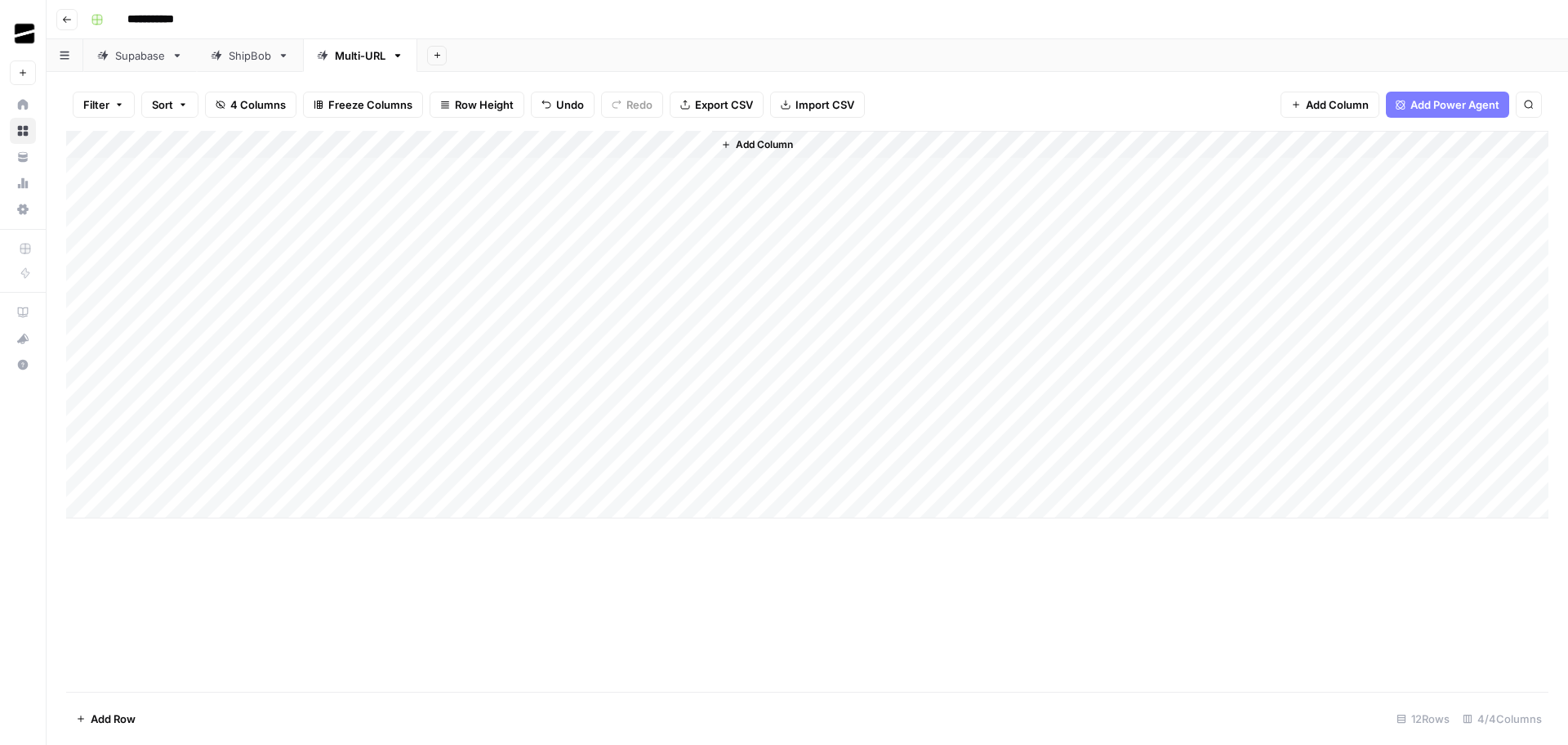
click at [499, 419] on div "Add Column" at bounding box center [807, 325] width 1482 height 388
click at [694, 391] on div "Add Column" at bounding box center [807, 325] width 1482 height 388
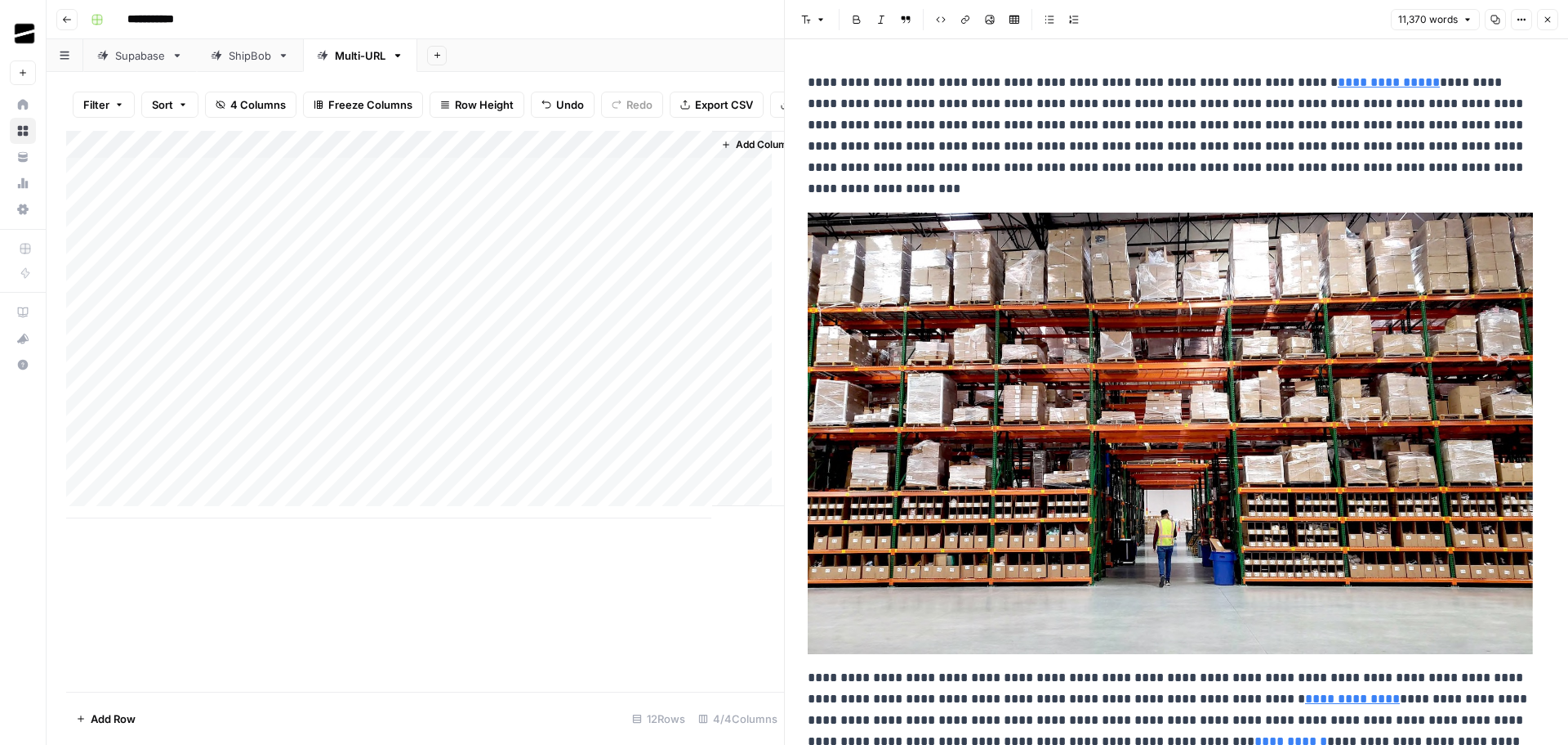
click at [1495, 22] on icon "button" at bounding box center [1495, 20] width 10 height 10
click at [1552, 16] on icon "button" at bounding box center [1547, 20] width 10 height 10
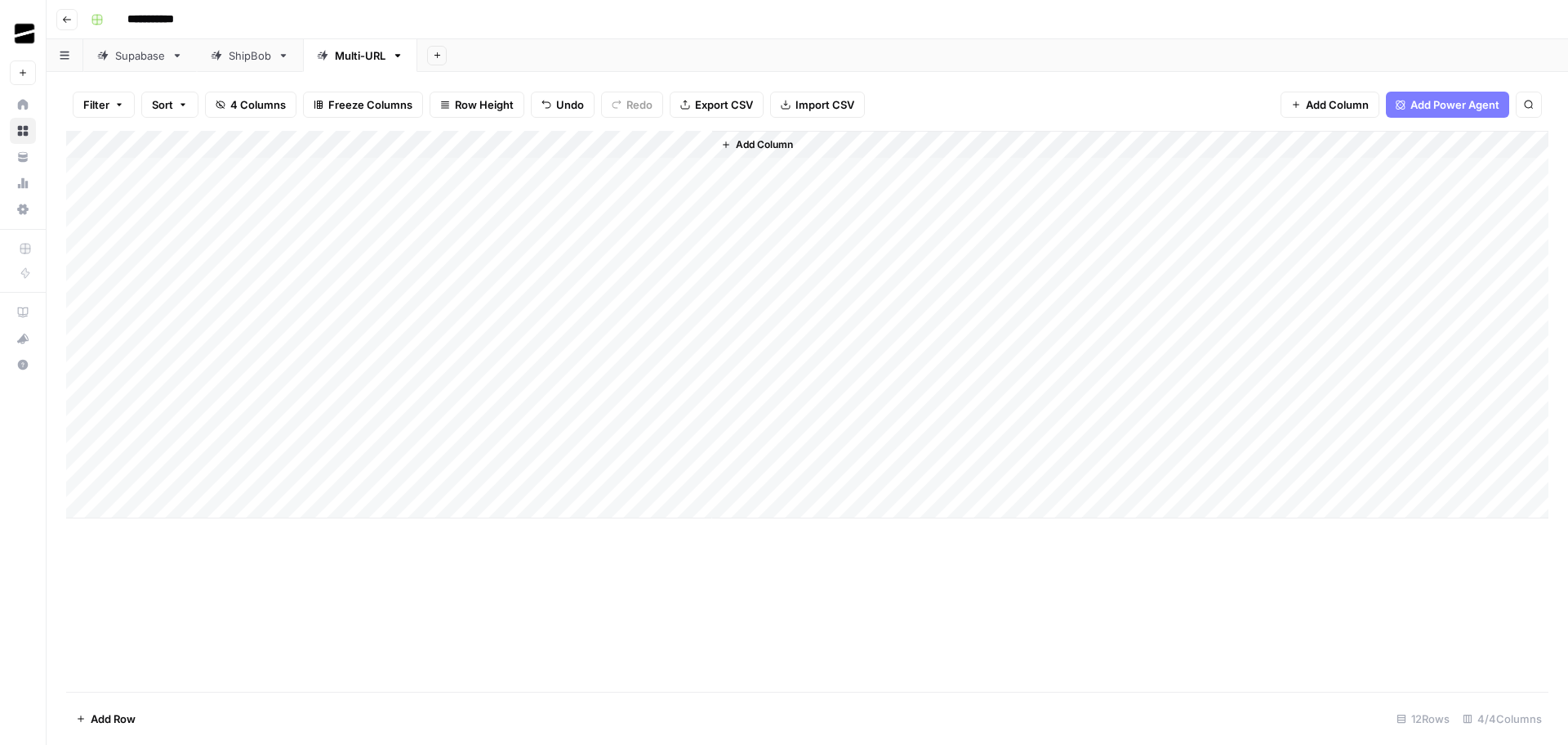
click at [698, 421] on div "Add Column" at bounding box center [807, 325] width 1482 height 388
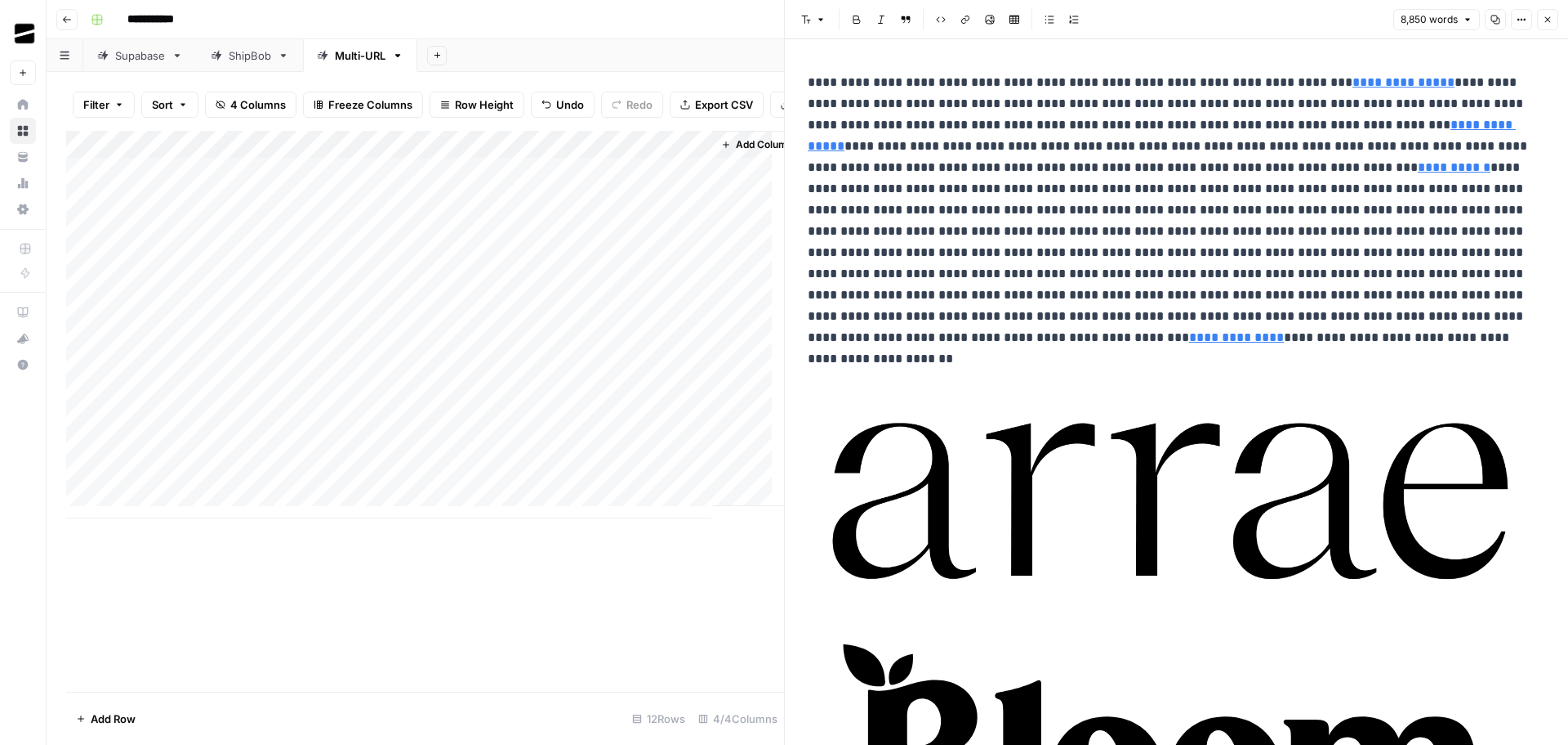
click at [1491, 16] on icon "button" at bounding box center [1495, 20] width 10 height 10
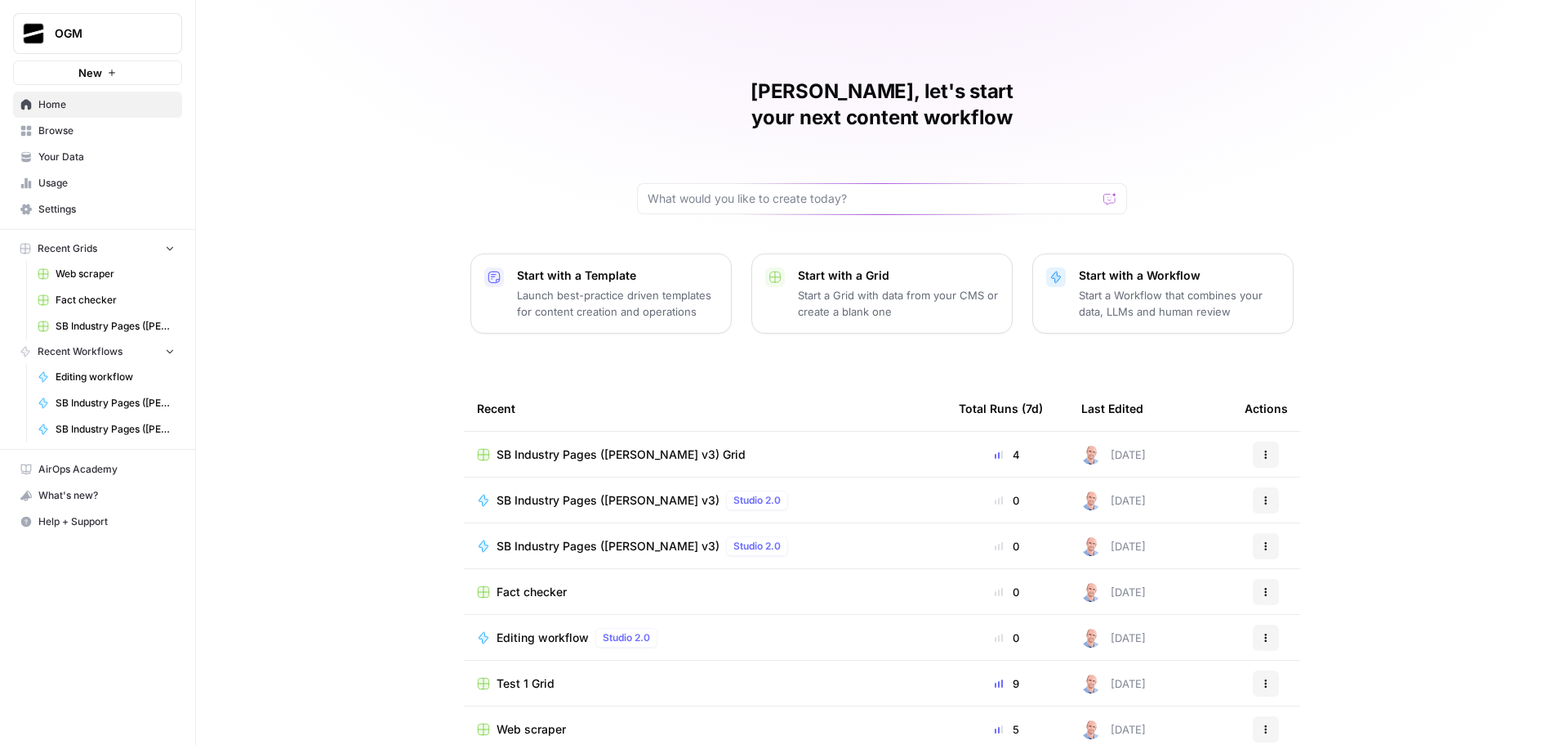
click at [108, 153] on span "Your Data" at bounding box center [107, 157] width 136 height 15
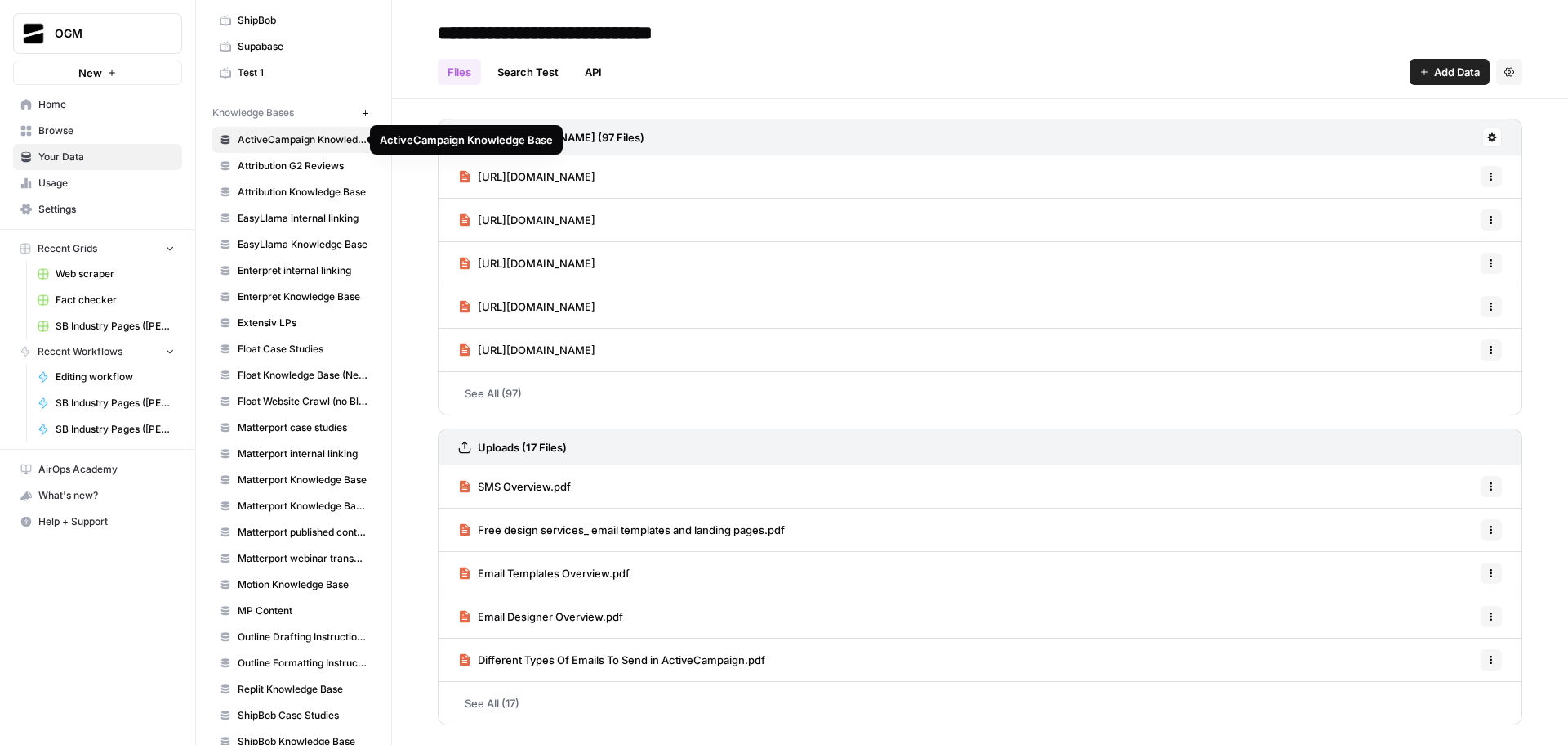
scroll to position [397, 0]
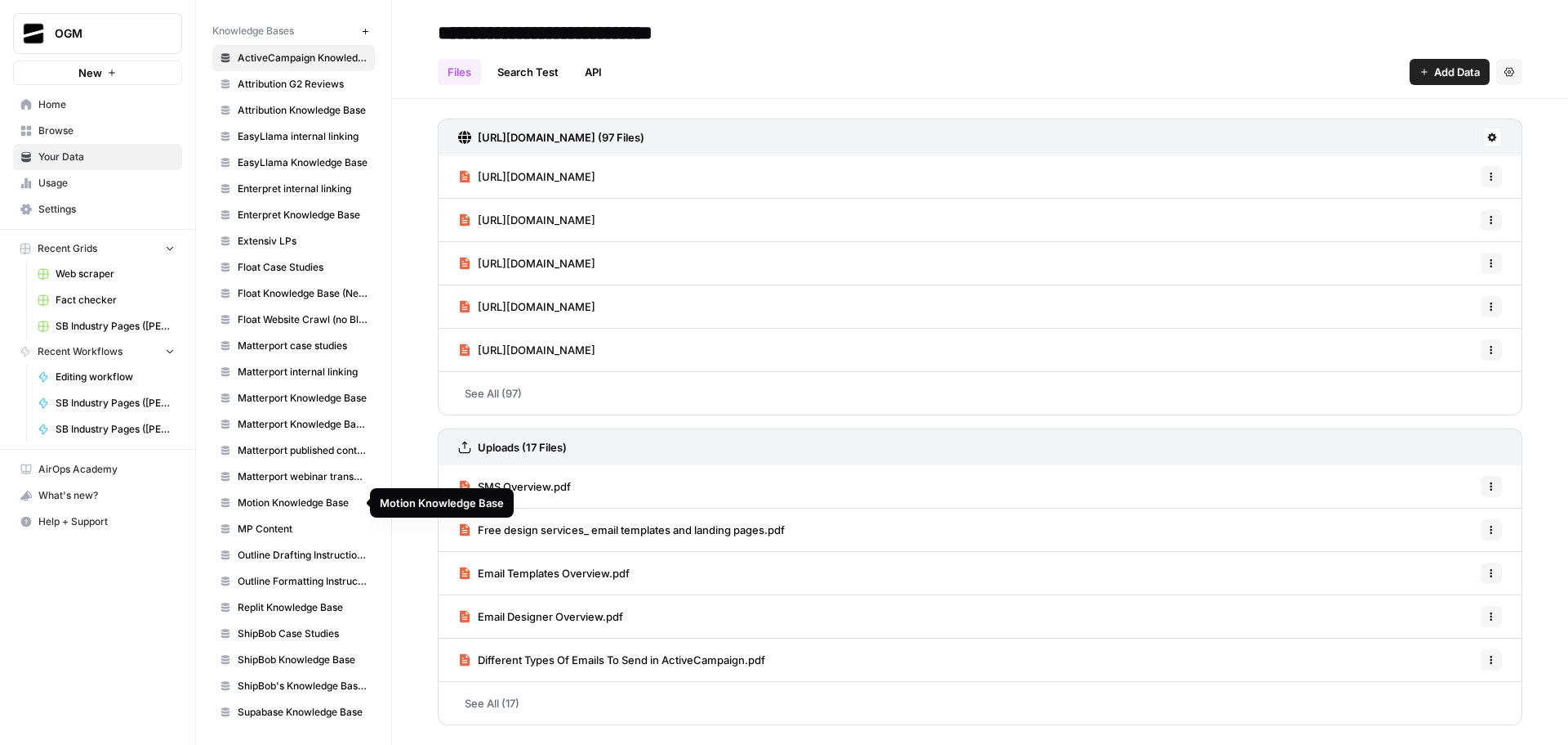
click at [291, 507] on span "Motion Knowledge Base" at bounding box center [303, 502] width 130 height 15
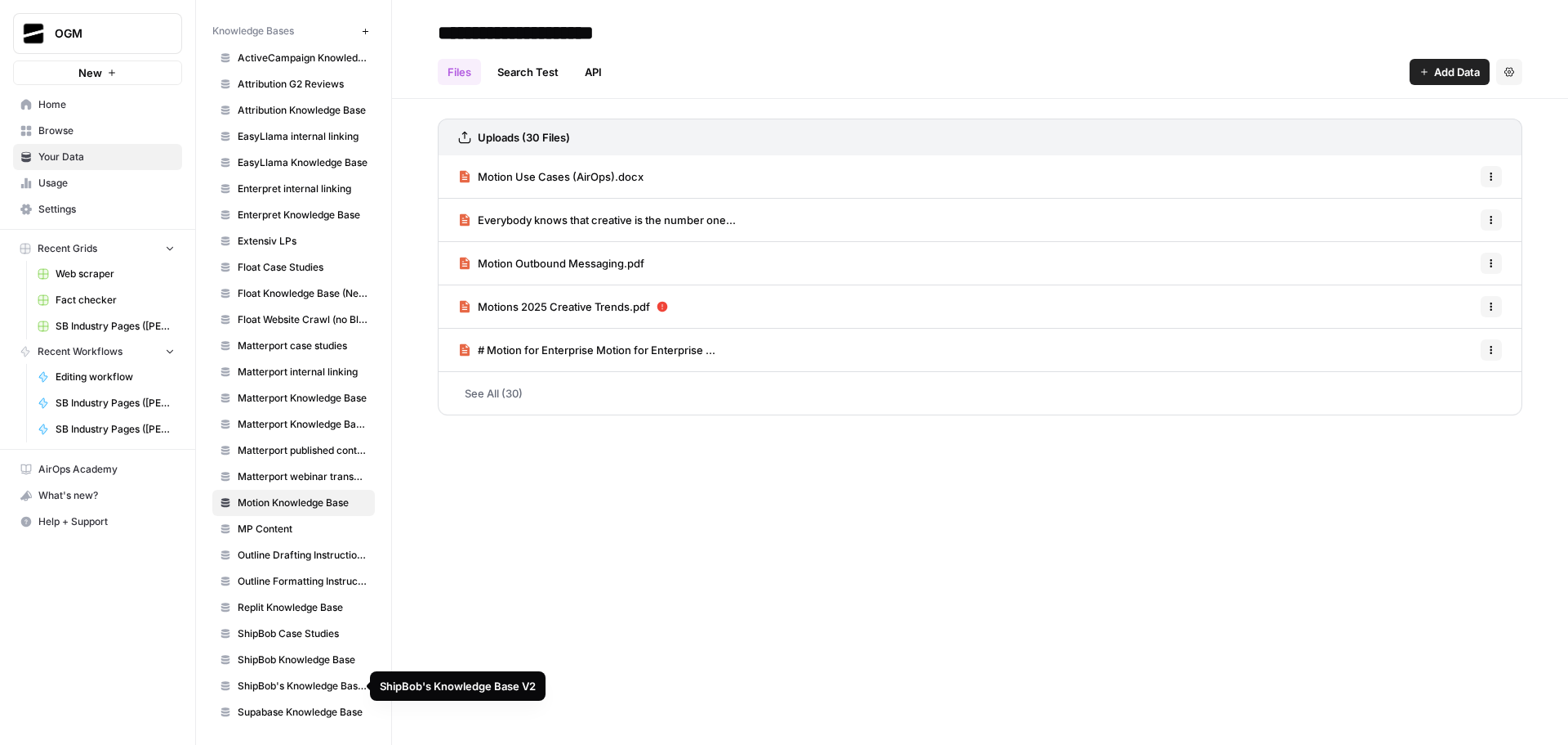
scroll to position [315, 0]
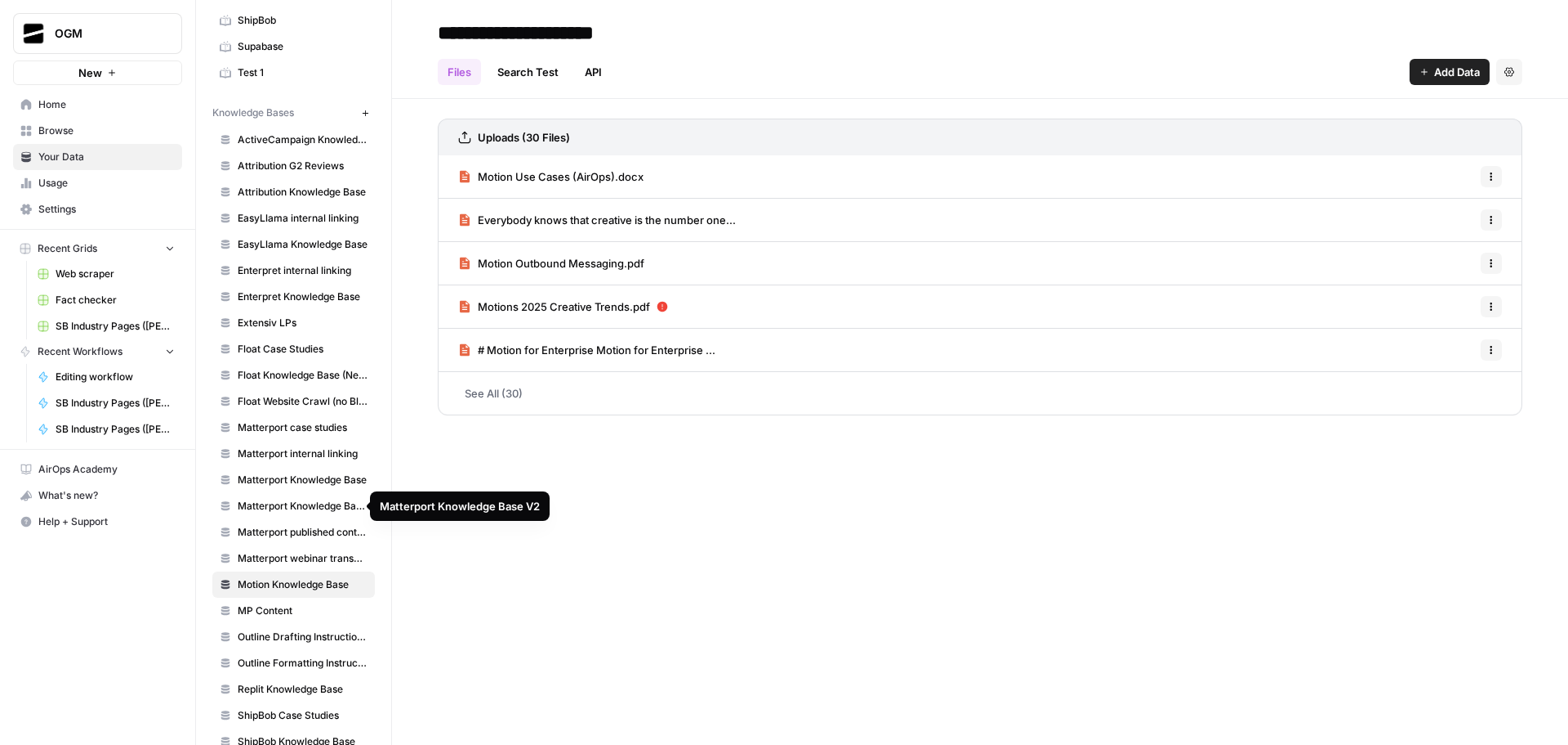
click at [278, 506] on span "Matterport Knowledge Base V2" at bounding box center [303, 505] width 130 height 15
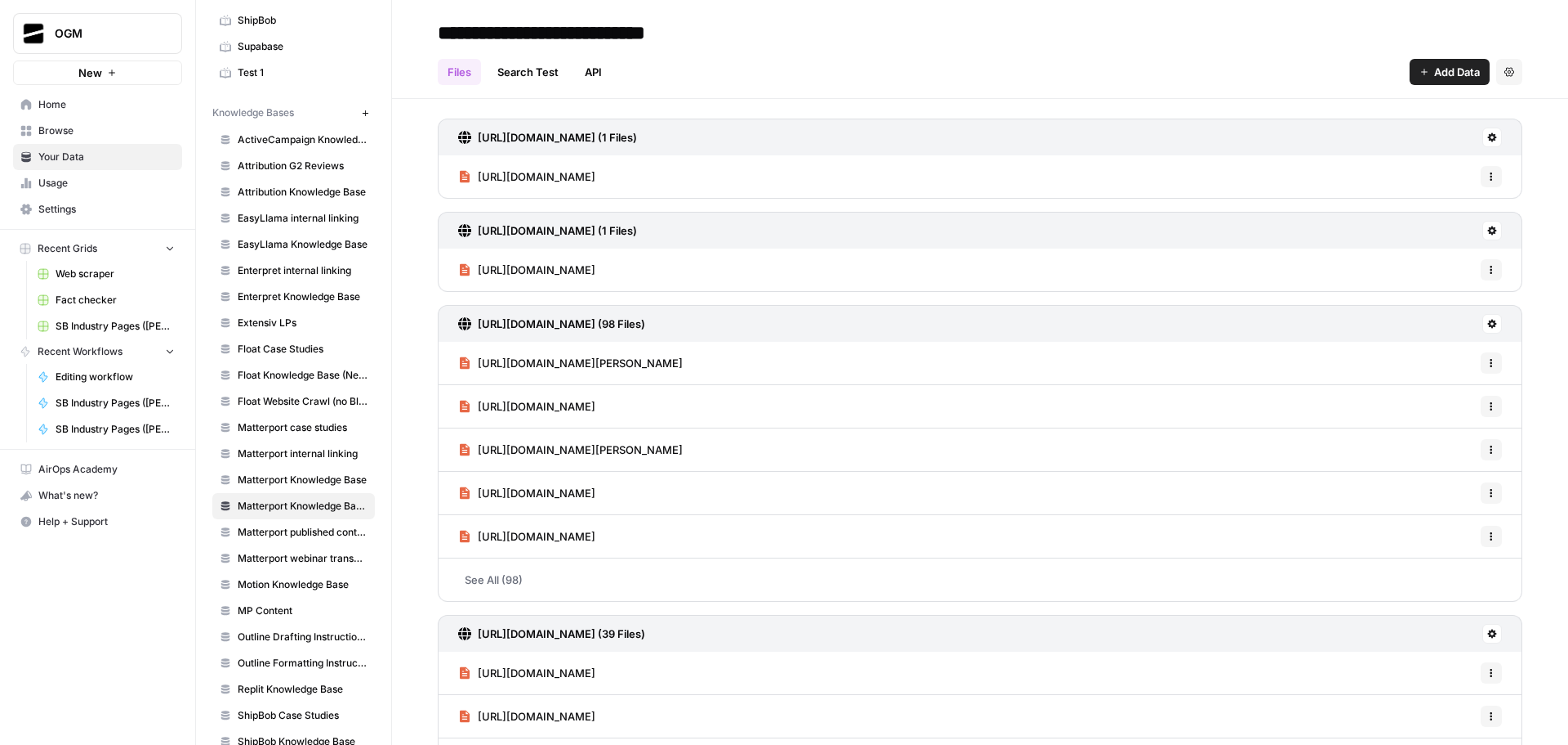
scroll to position [233, 0]
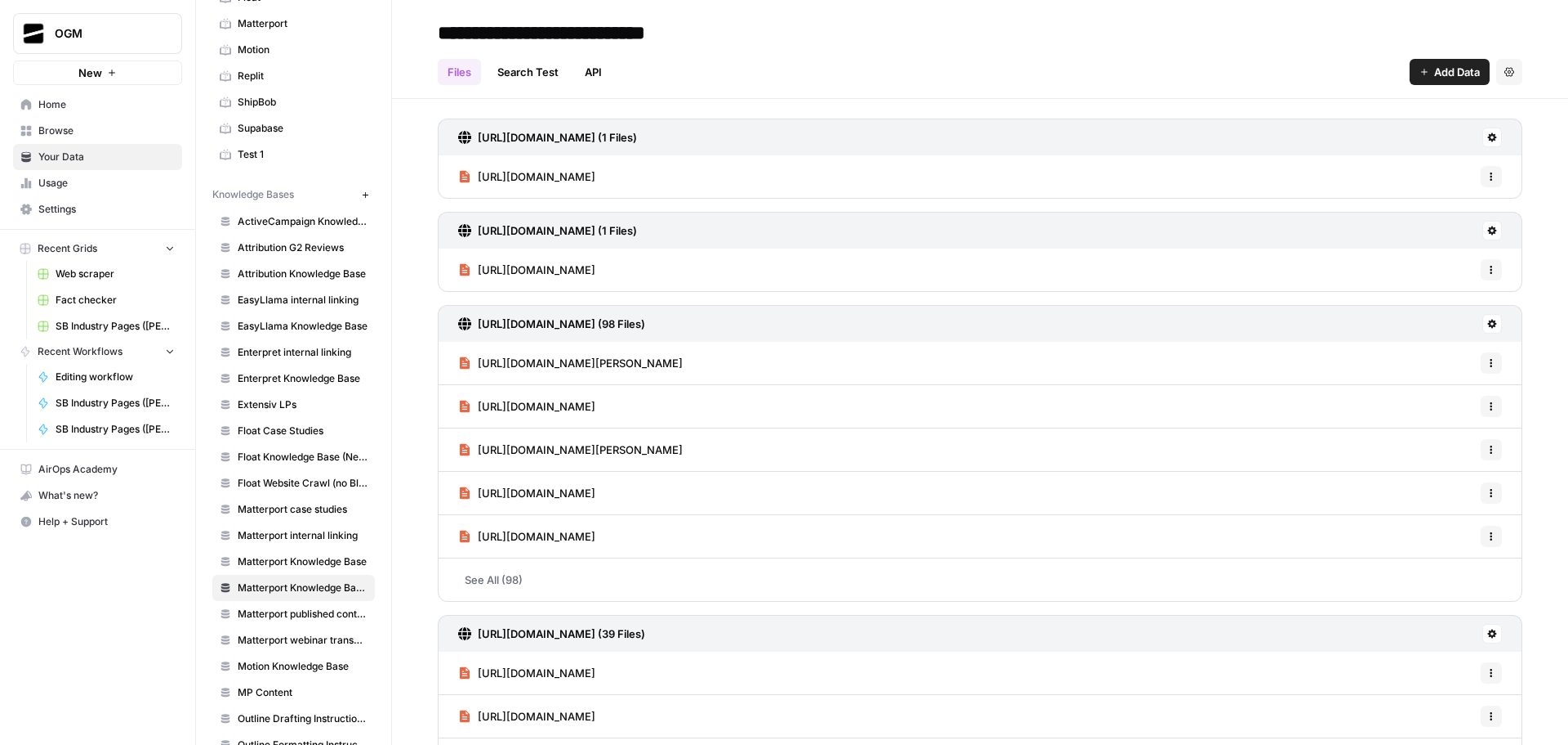
click at [297, 322] on span "EasyLlama Knowledge Base" at bounding box center [303, 326] width 130 height 15
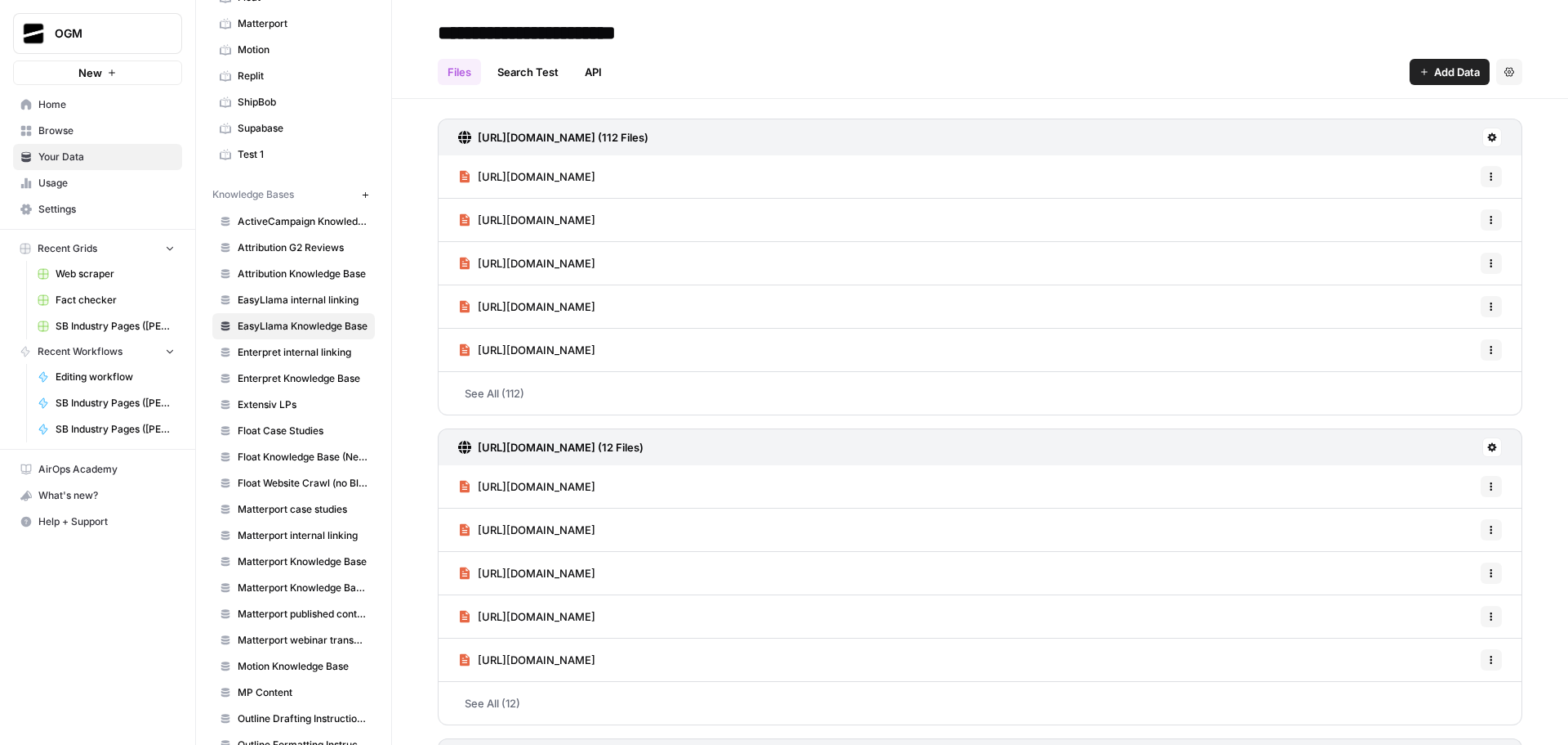
click at [521, 386] on link "See All (112)" at bounding box center [980, 393] width 1085 height 42
